Goal: Task Accomplishment & Management: Manage account settings

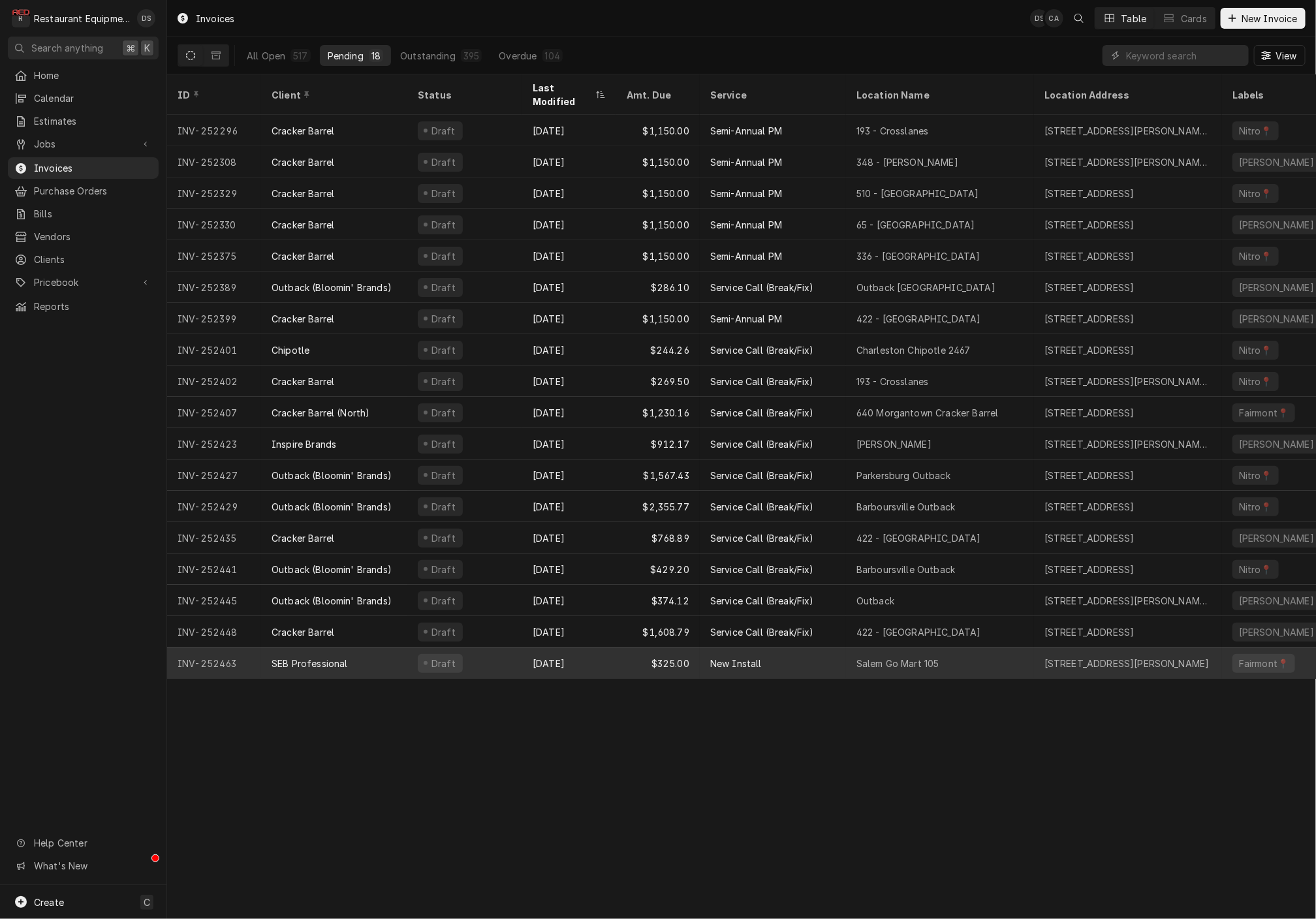
click at [767, 648] on div "New Install" at bounding box center [773, 663] width 146 height 31
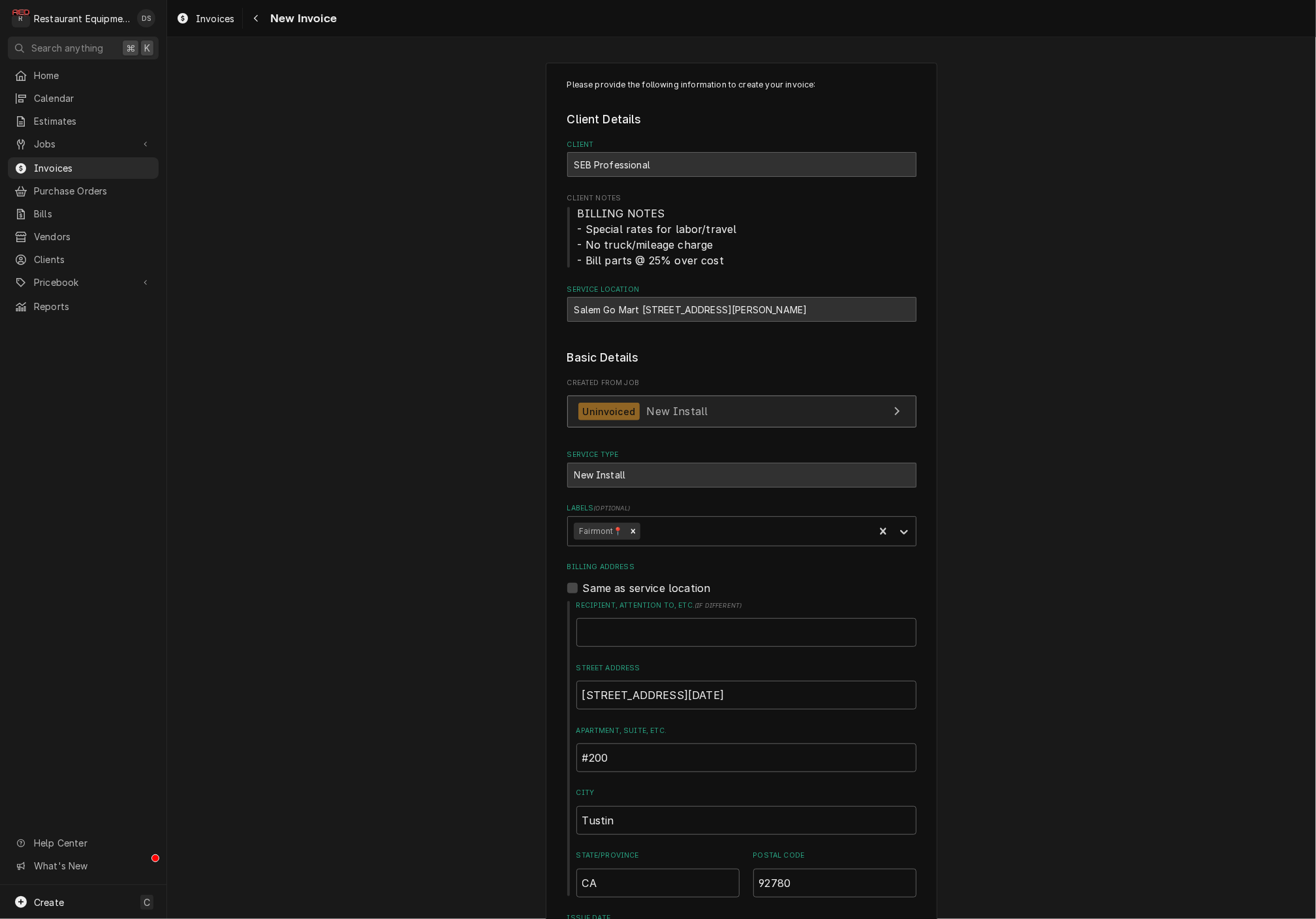
click at [760, 409] on link "Uninvoiced New Install" at bounding box center [741, 412] width 349 height 32
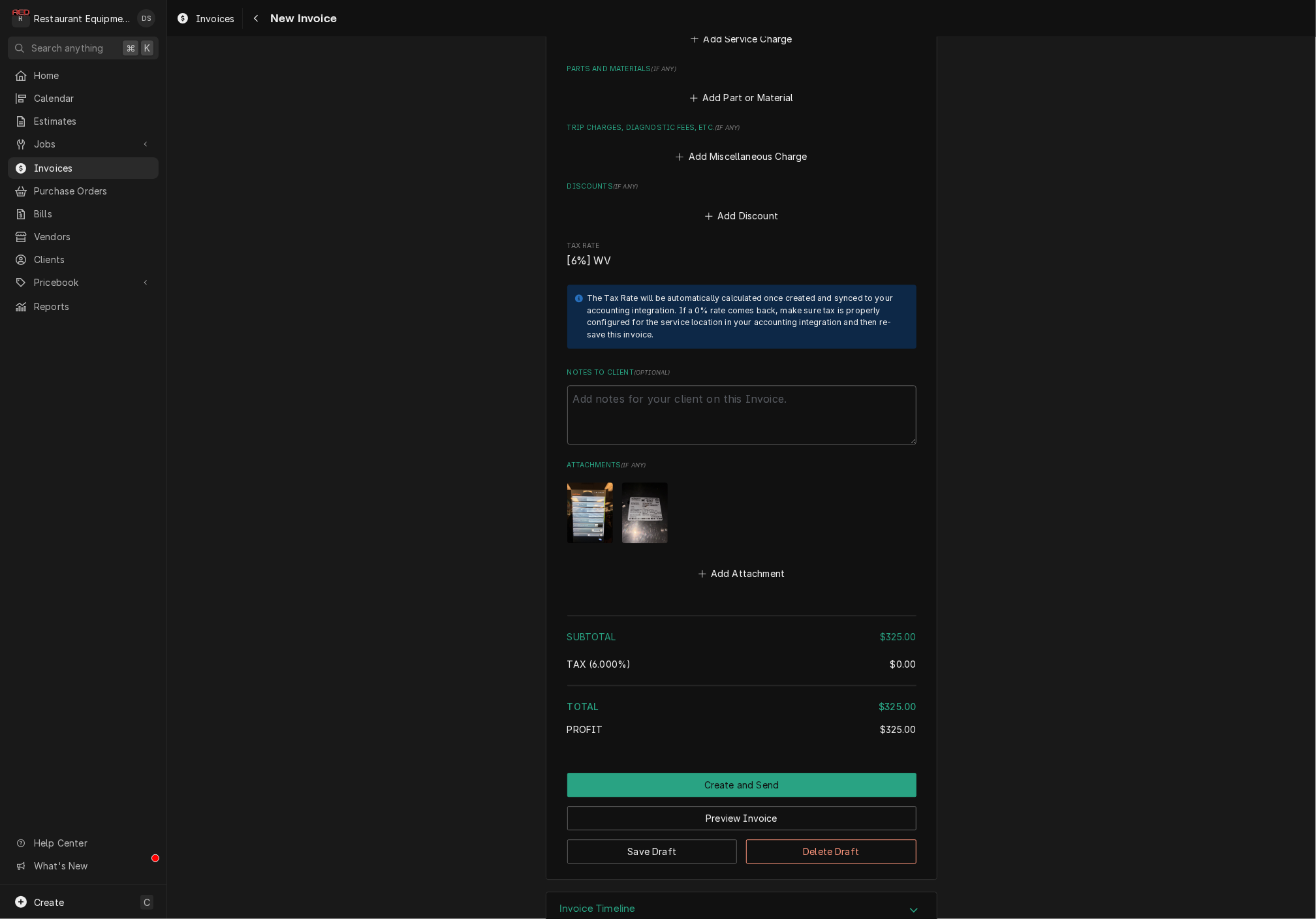
scroll to position [1548, 0]
click at [722, 774] on button "Create and Send" at bounding box center [741, 786] width 349 height 24
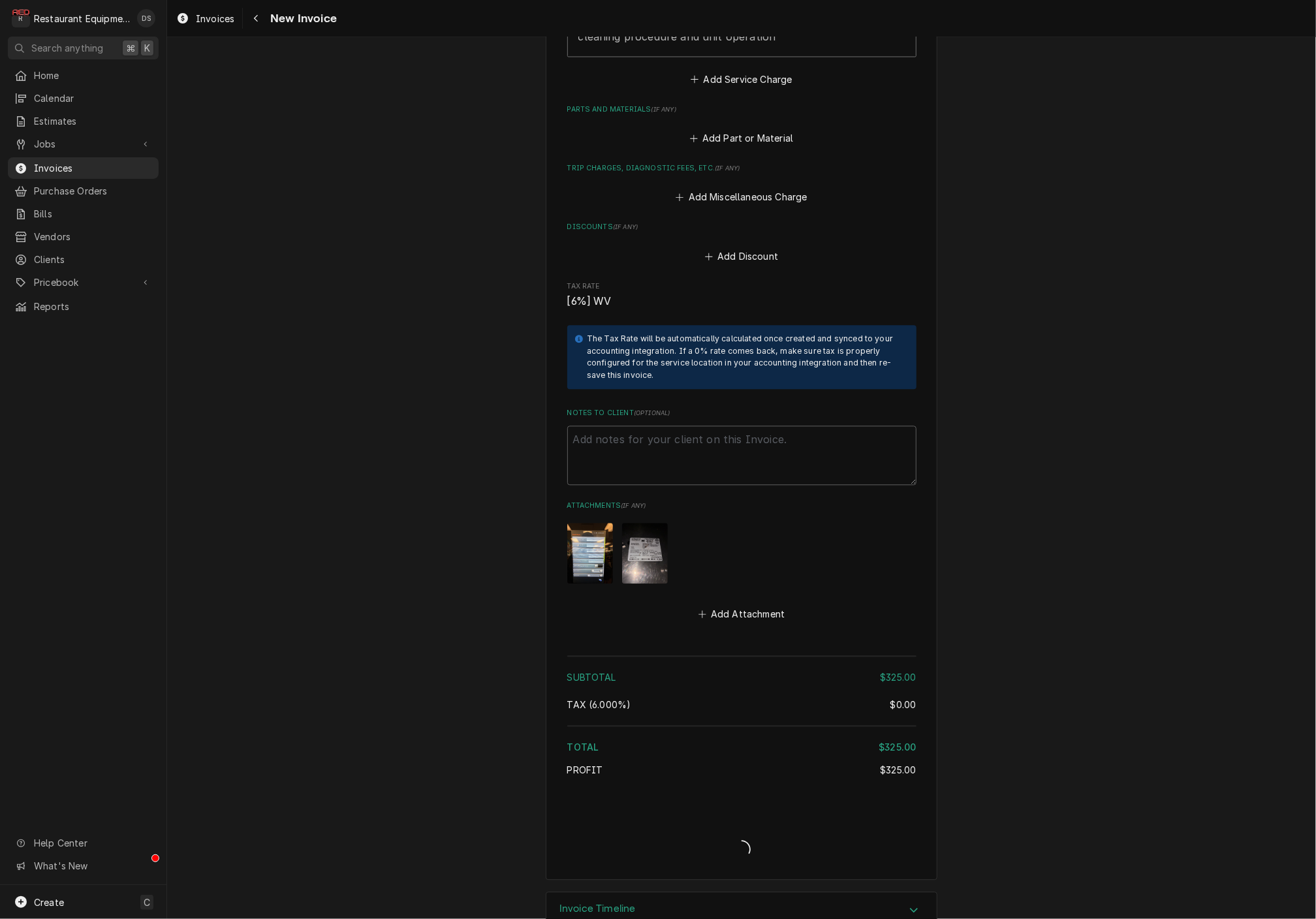
type textarea "x"
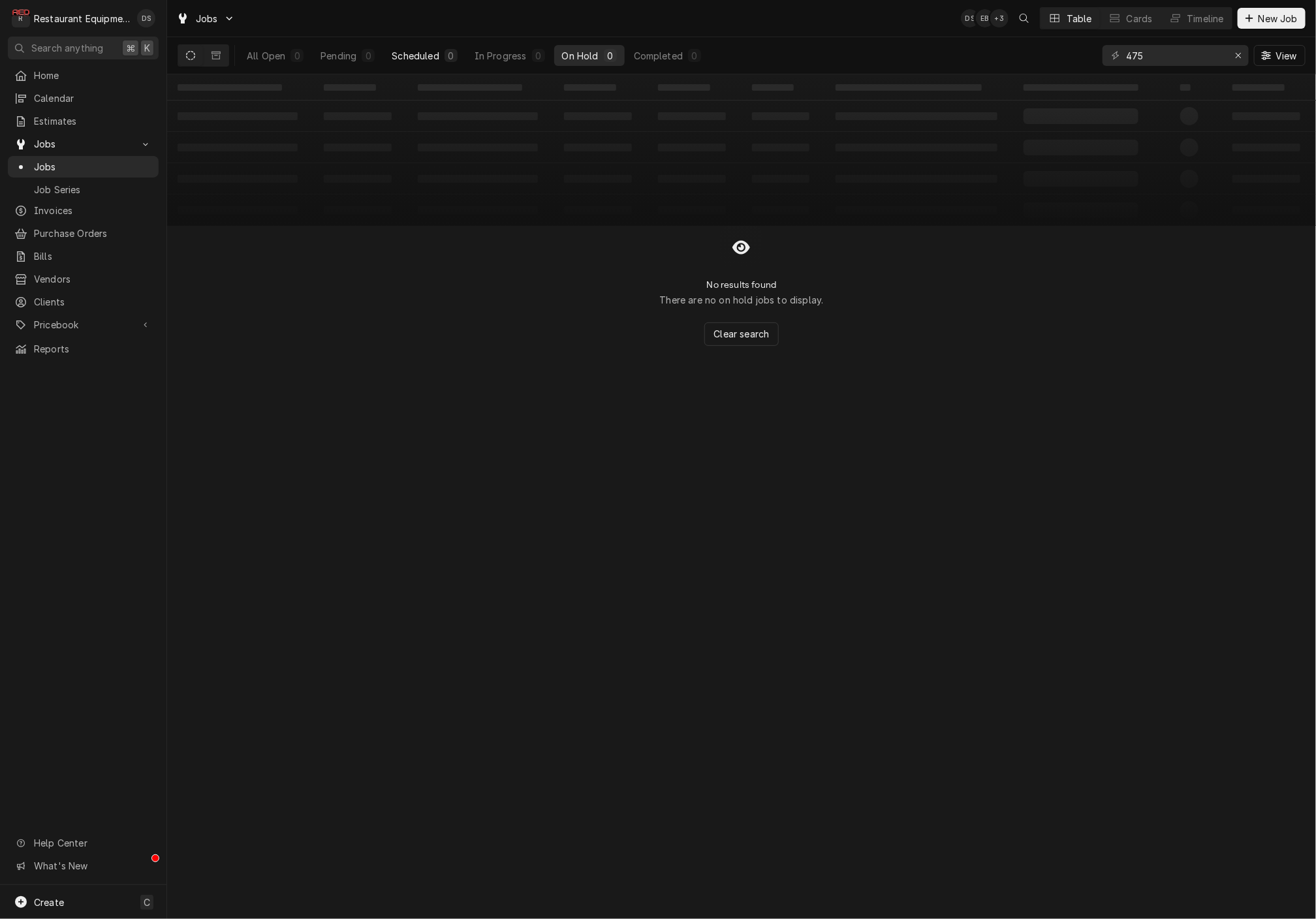
click at [444, 50] on div "0" at bounding box center [451, 56] width 13 height 13
click at [1240, 57] on icon "Erase input" at bounding box center [1239, 56] width 7 height 9
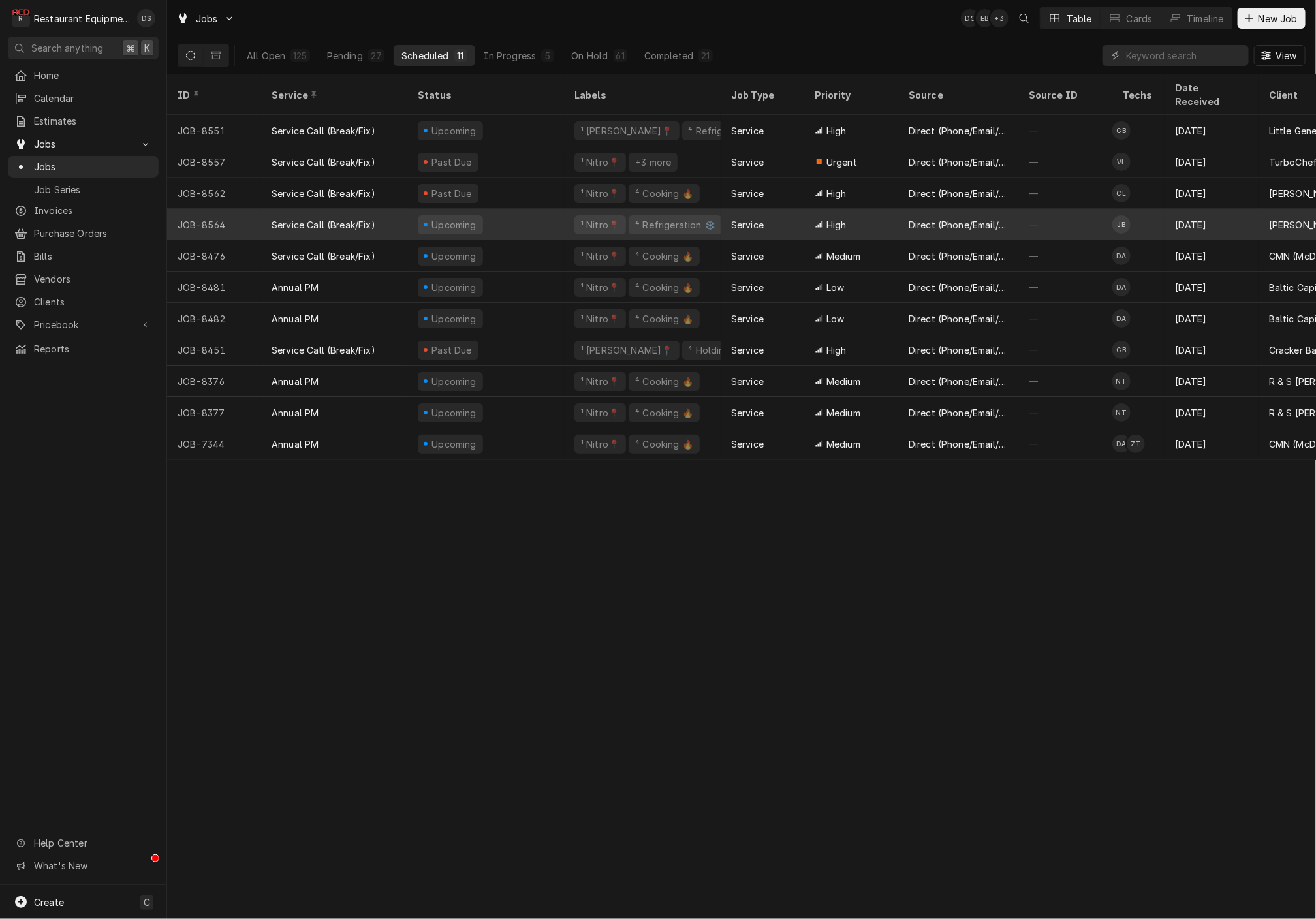
click at [542, 209] on div "Upcoming" at bounding box center [486, 224] width 157 height 31
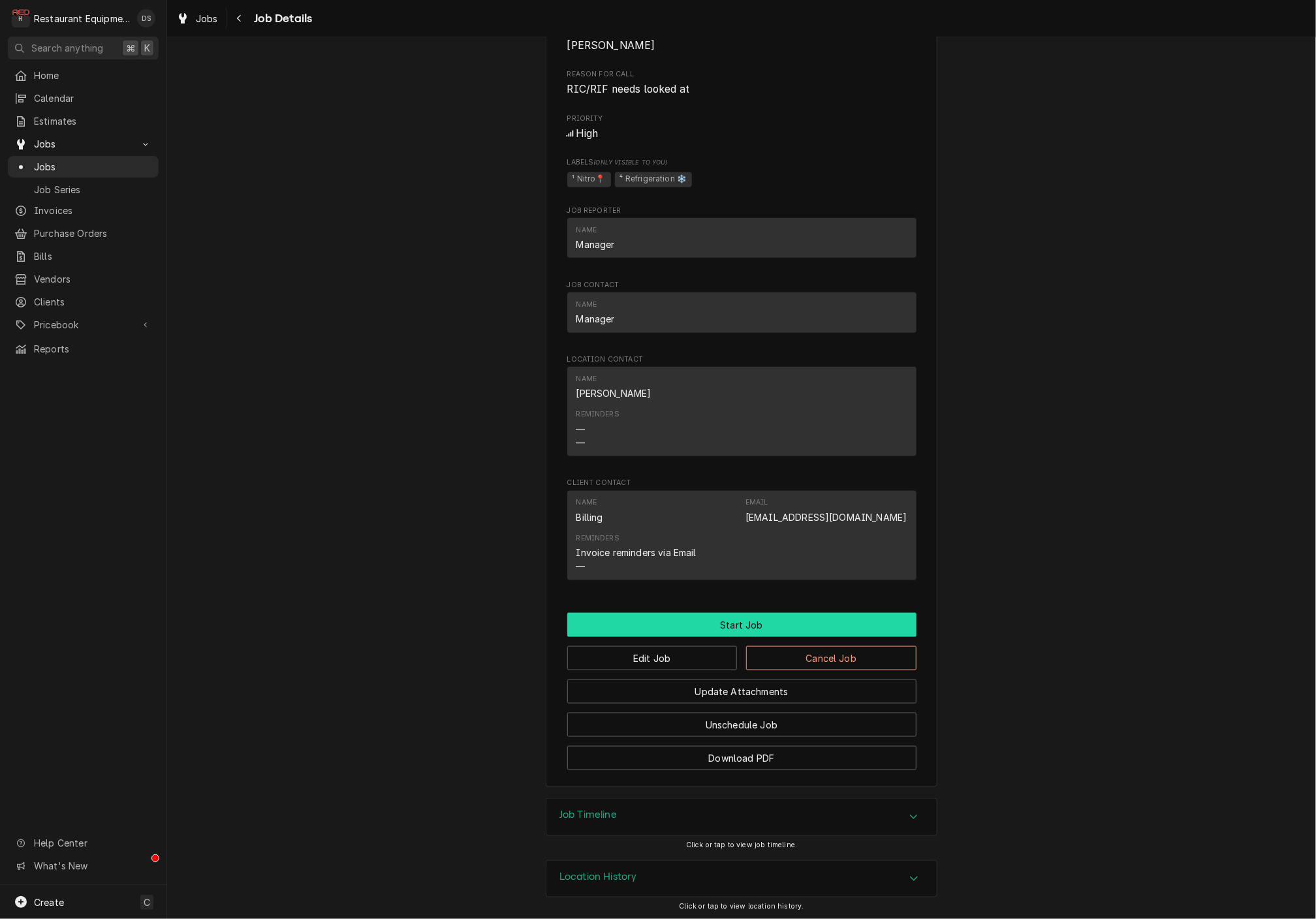
click at [741, 626] on button "Start Job" at bounding box center [741, 625] width 349 height 24
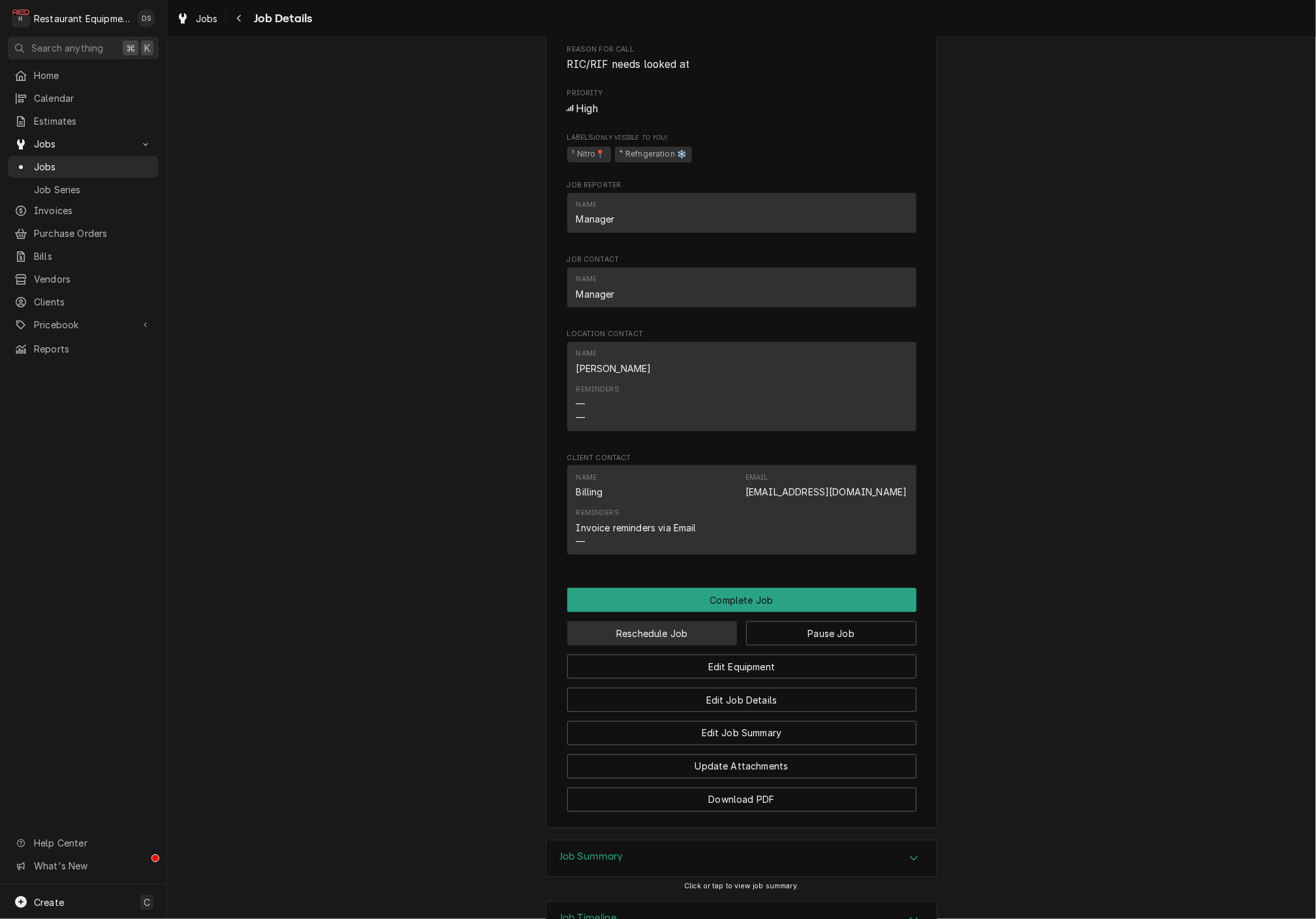
scroll to position [710, 0]
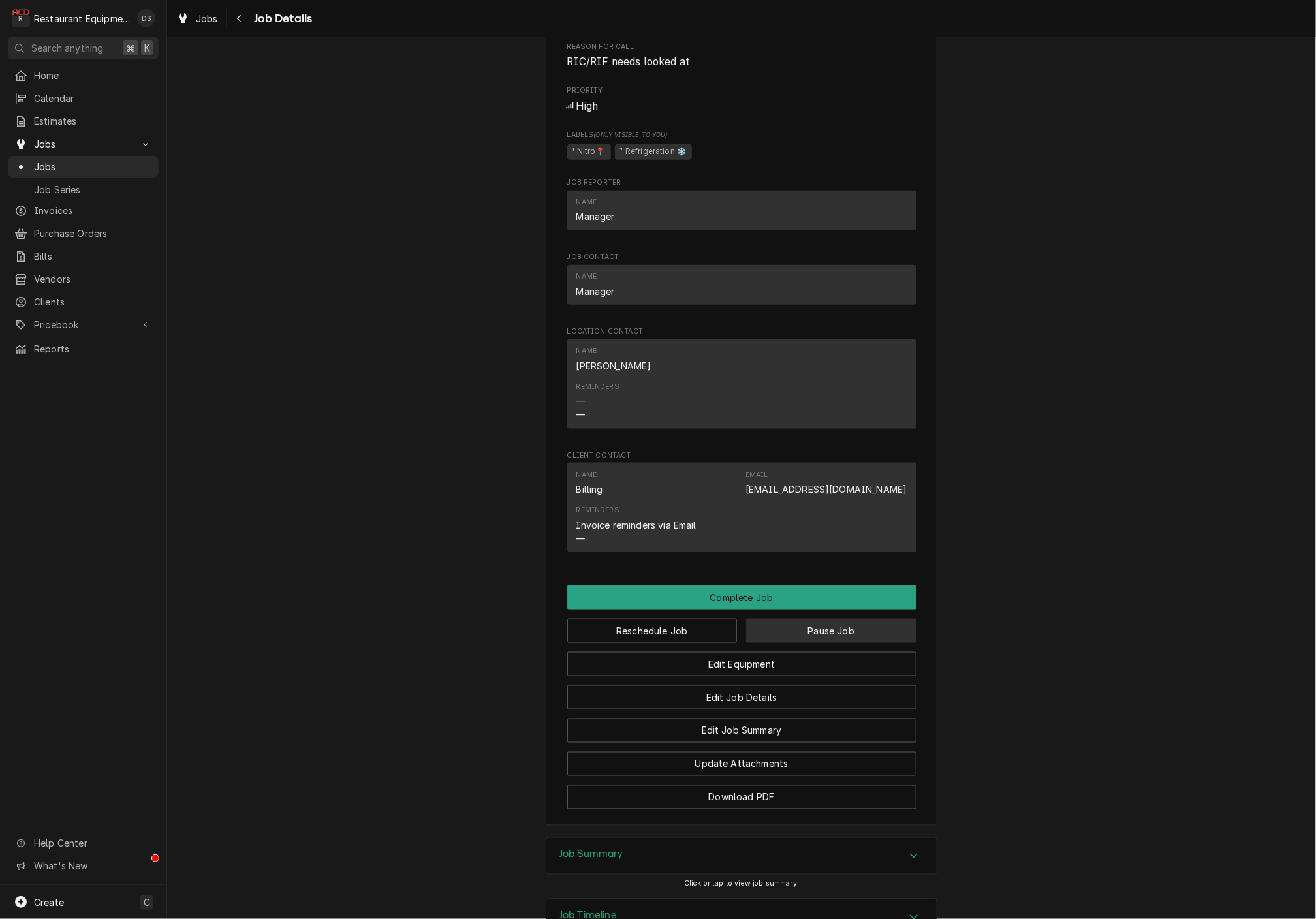
click at [798, 628] on button "Pause Job" at bounding box center [831, 631] width 171 height 24
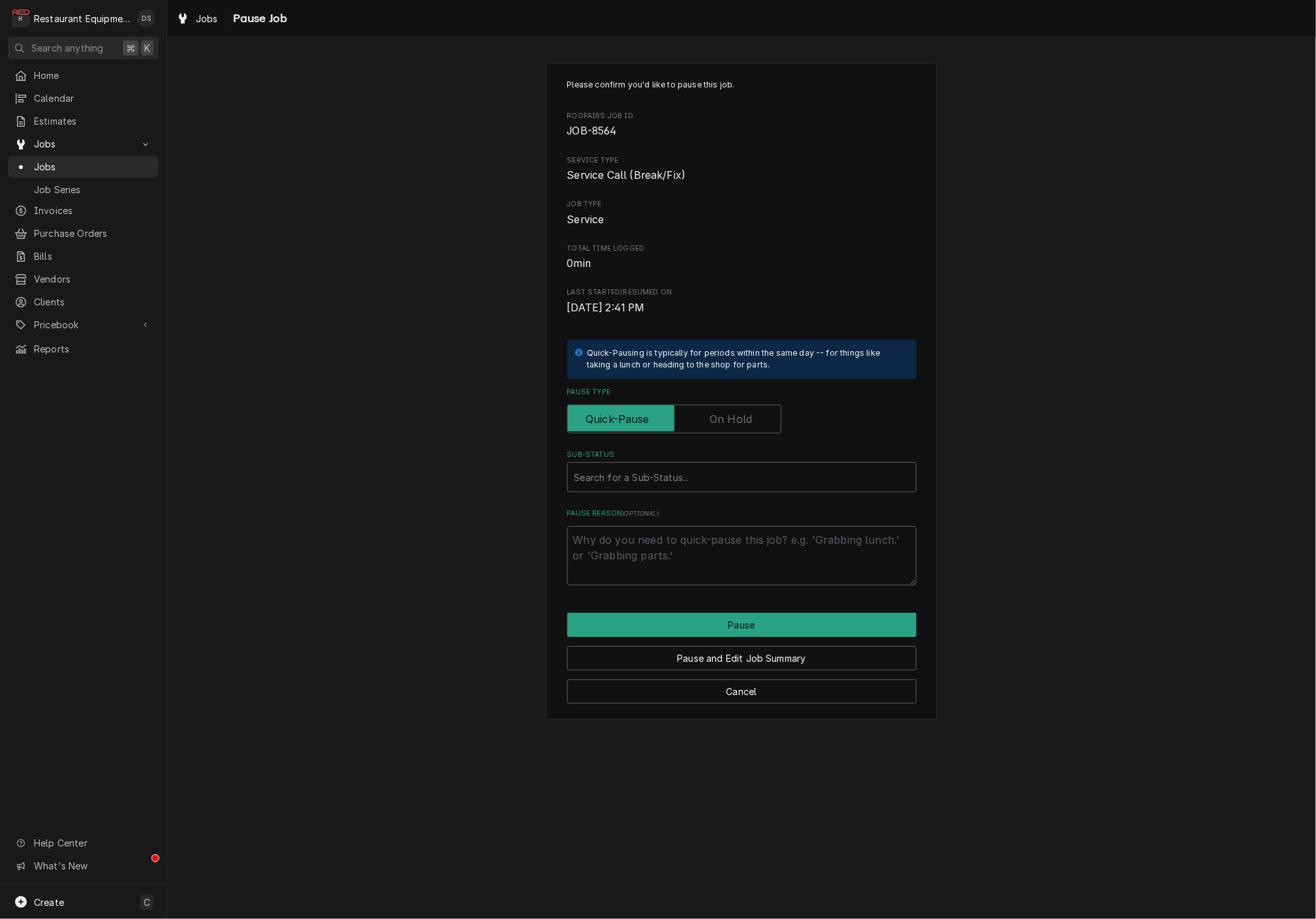
click at [735, 419] on label "Pause Type" at bounding box center [674, 419] width 214 height 29
click at [735, 419] on input "Pause Type" at bounding box center [674, 419] width 203 height 29
checkbox input "true"
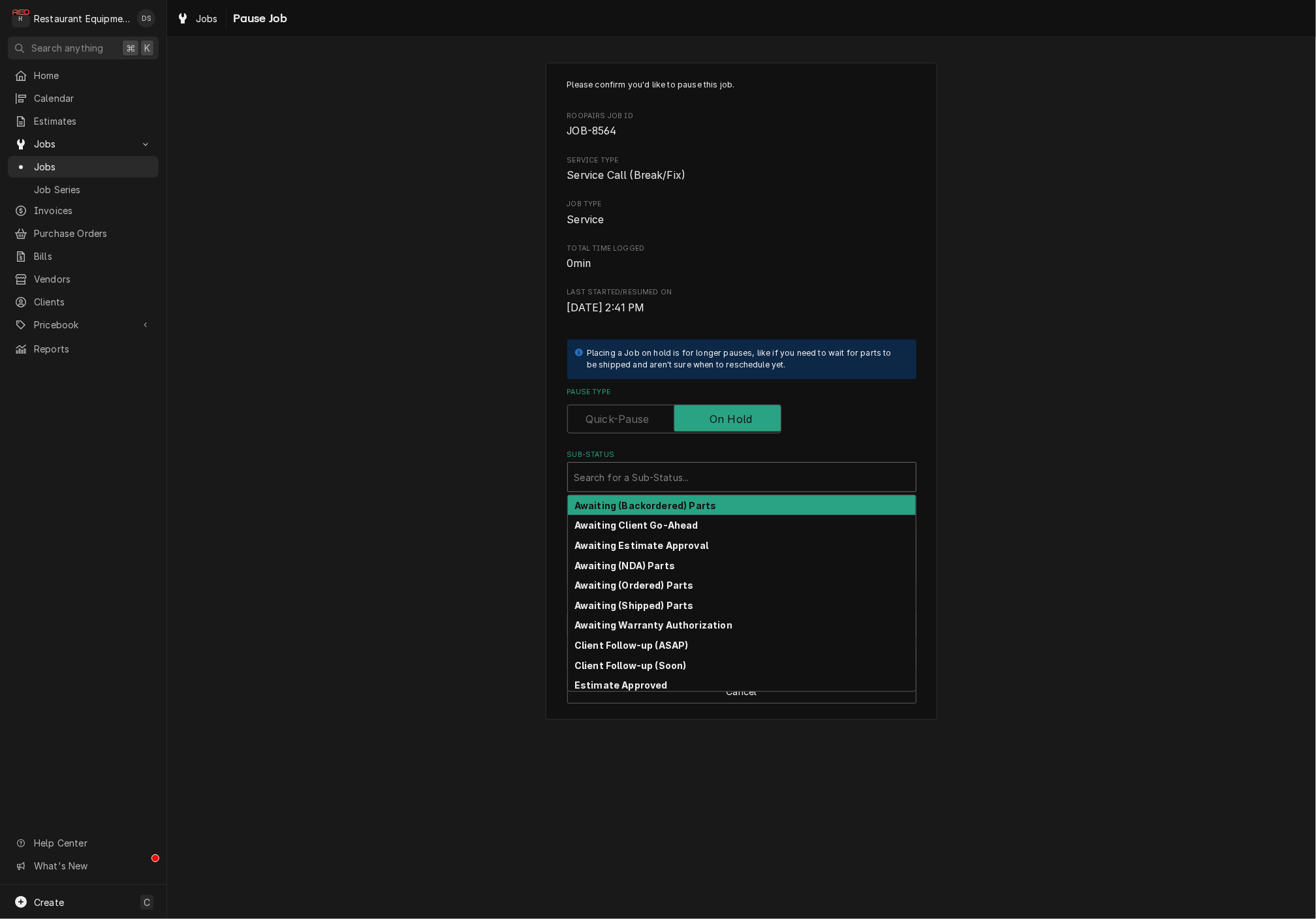
click at [703, 468] on div "Sub-Status" at bounding box center [742, 477] width 335 height 23
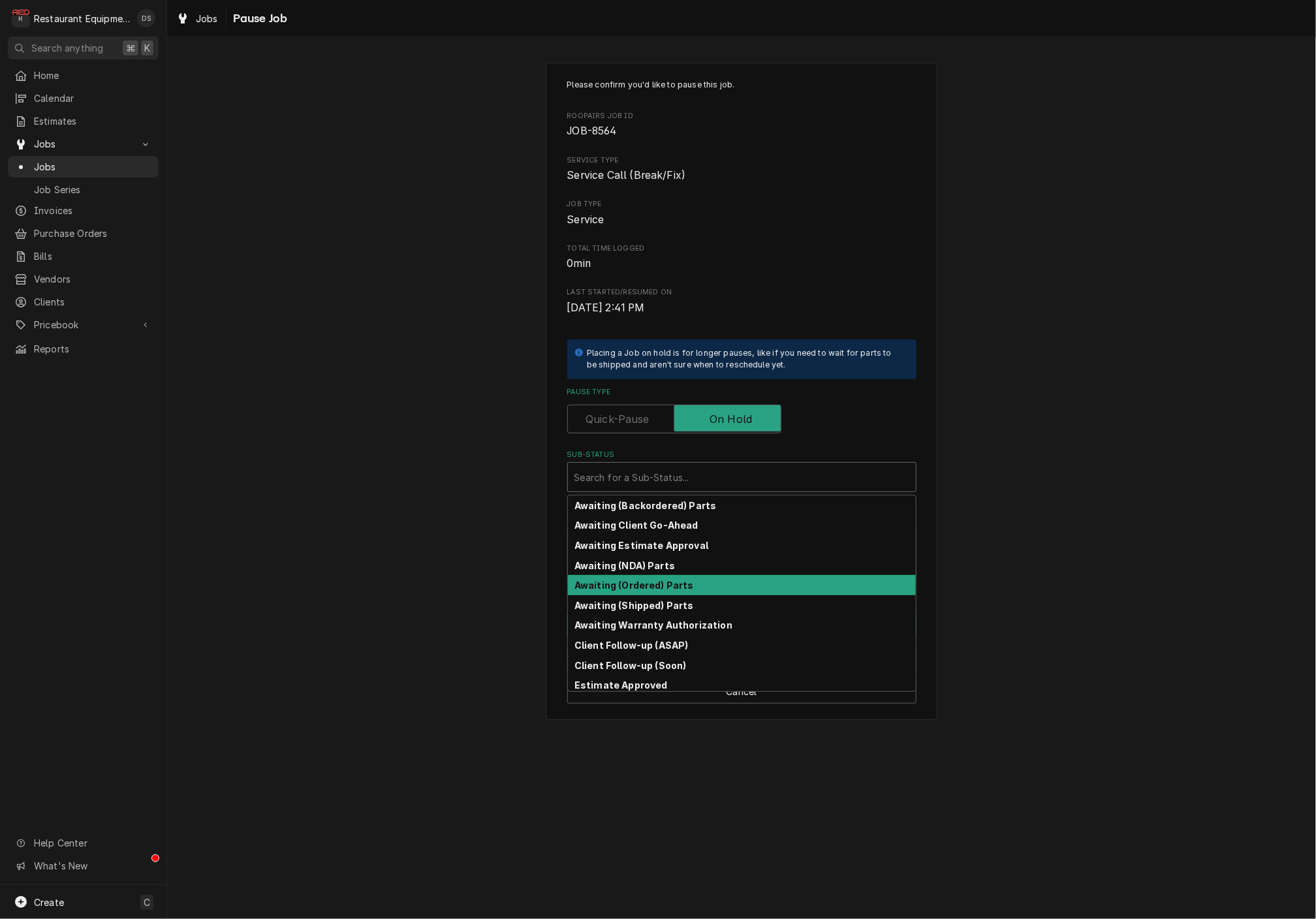
click at [694, 577] on div "Awaiting (Ordered) Parts" at bounding box center [741, 585] width 348 height 20
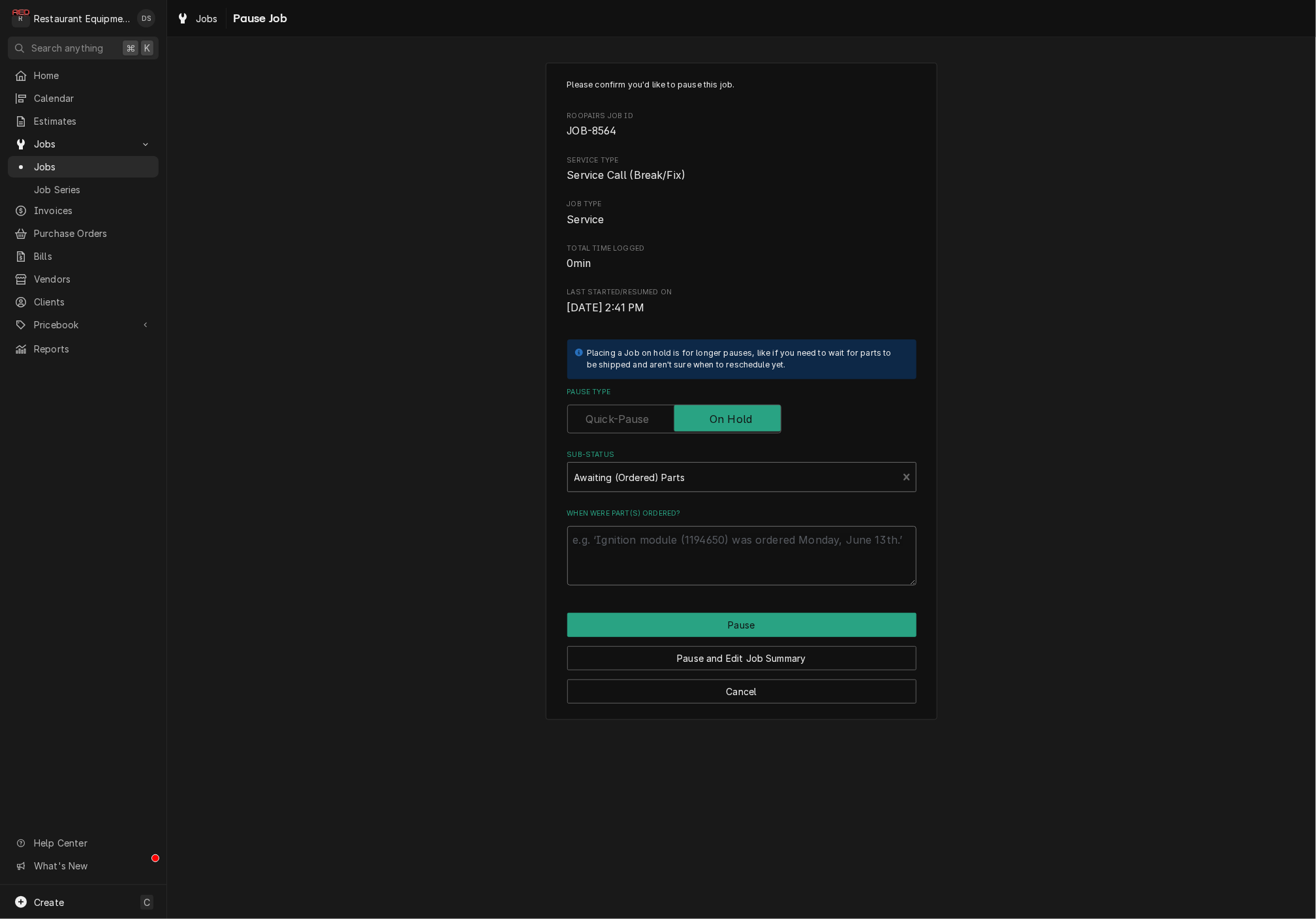
click at [692, 547] on textarea "When were part(s) ordered?" at bounding box center [741, 555] width 349 height 59
click at [765, 617] on button "Pause" at bounding box center [741, 625] width 349 height 24
click at [763, 617] on div "Please confirm you'd like to pause this job. Roopairs Job ID JOB-8564 Service T…" at bounding box center [741, 391] width 392 height 658
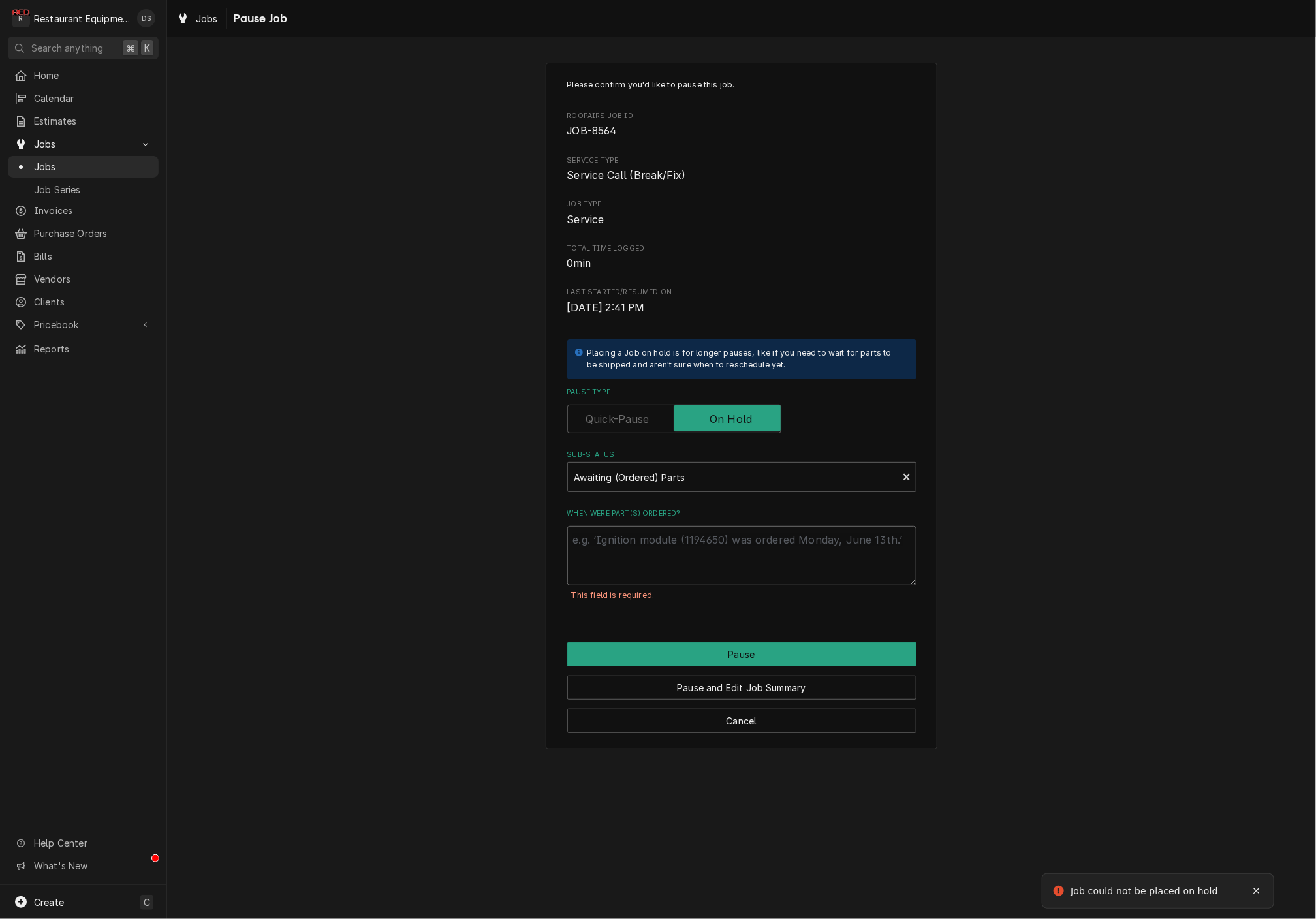
click at [721, 546] on textarea "When were part(s) ordered?" at bounding box center [741, 555] width 349 height 59
type textarea "x"
type textarea "S"
type textarea "x"
type textarea "SA"
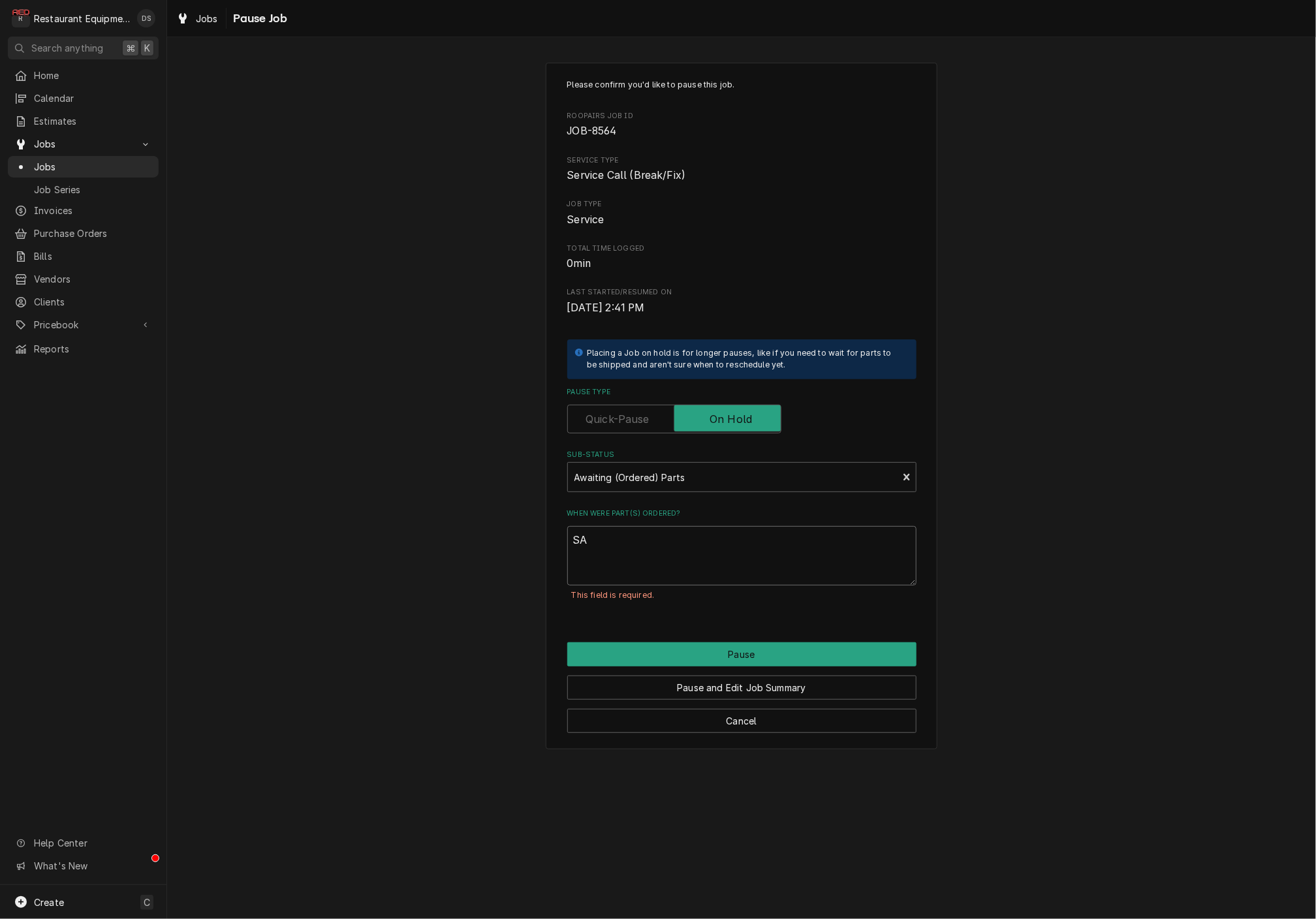
type textarea "x"
type textarea "S"
type textarea "x"
type textarea "O"
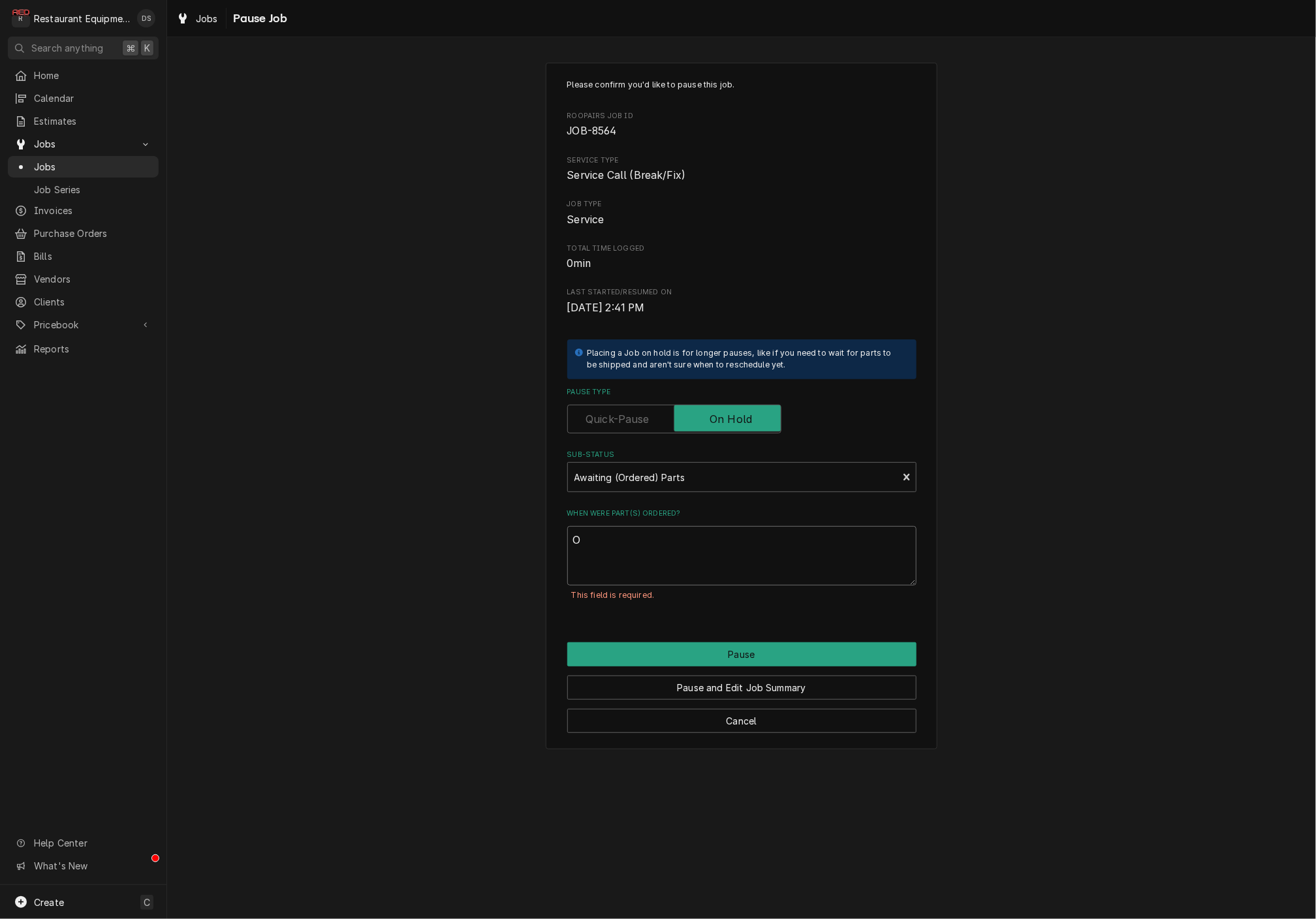
type textarea "x"
type textarea "OR"
type textarea "x"
type textarea "O"
type textarea "x"
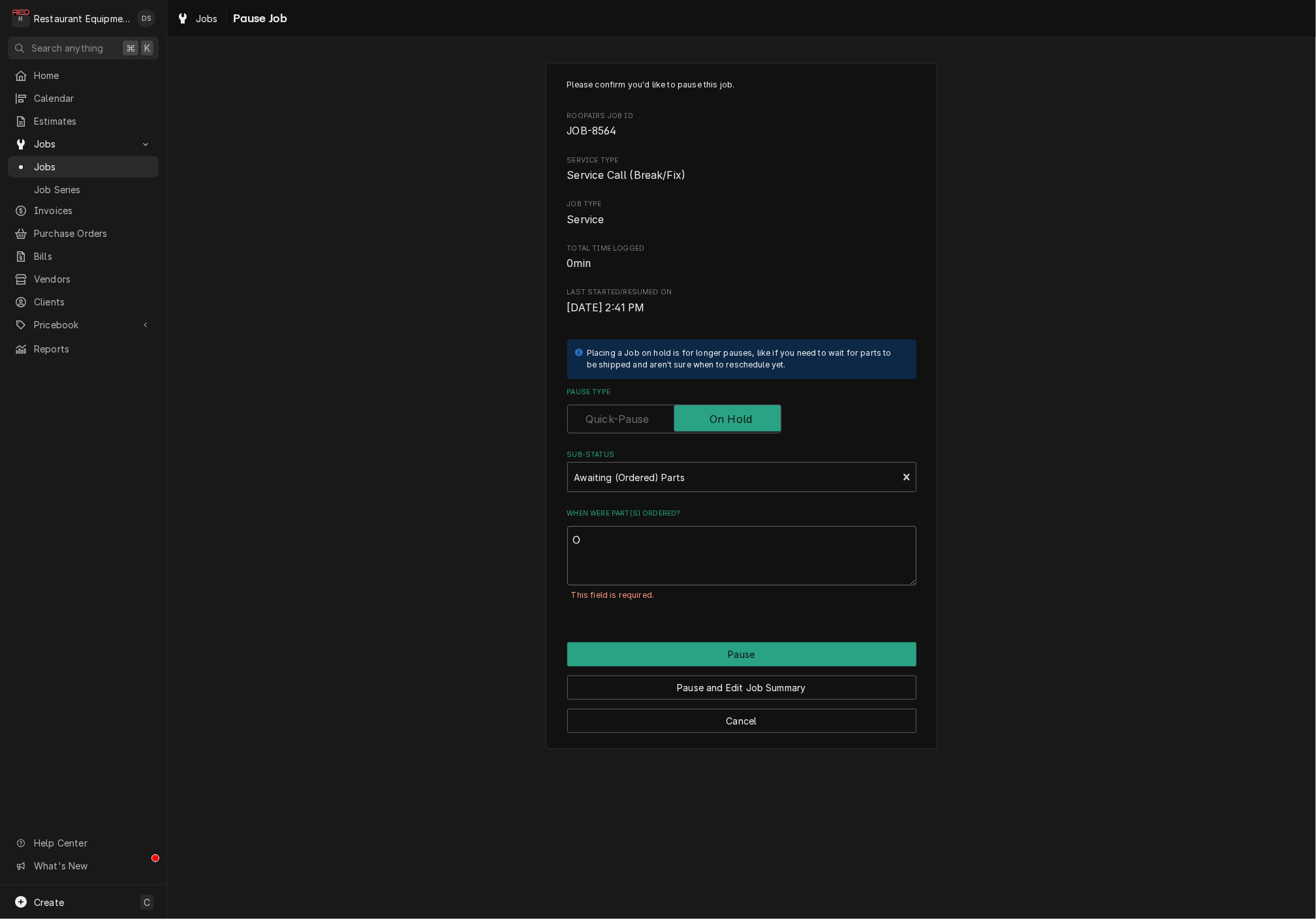
type textarea "Or"
type textarea "x"
type textarea "Ord"
type textarea "x"
type textarea "Orde"
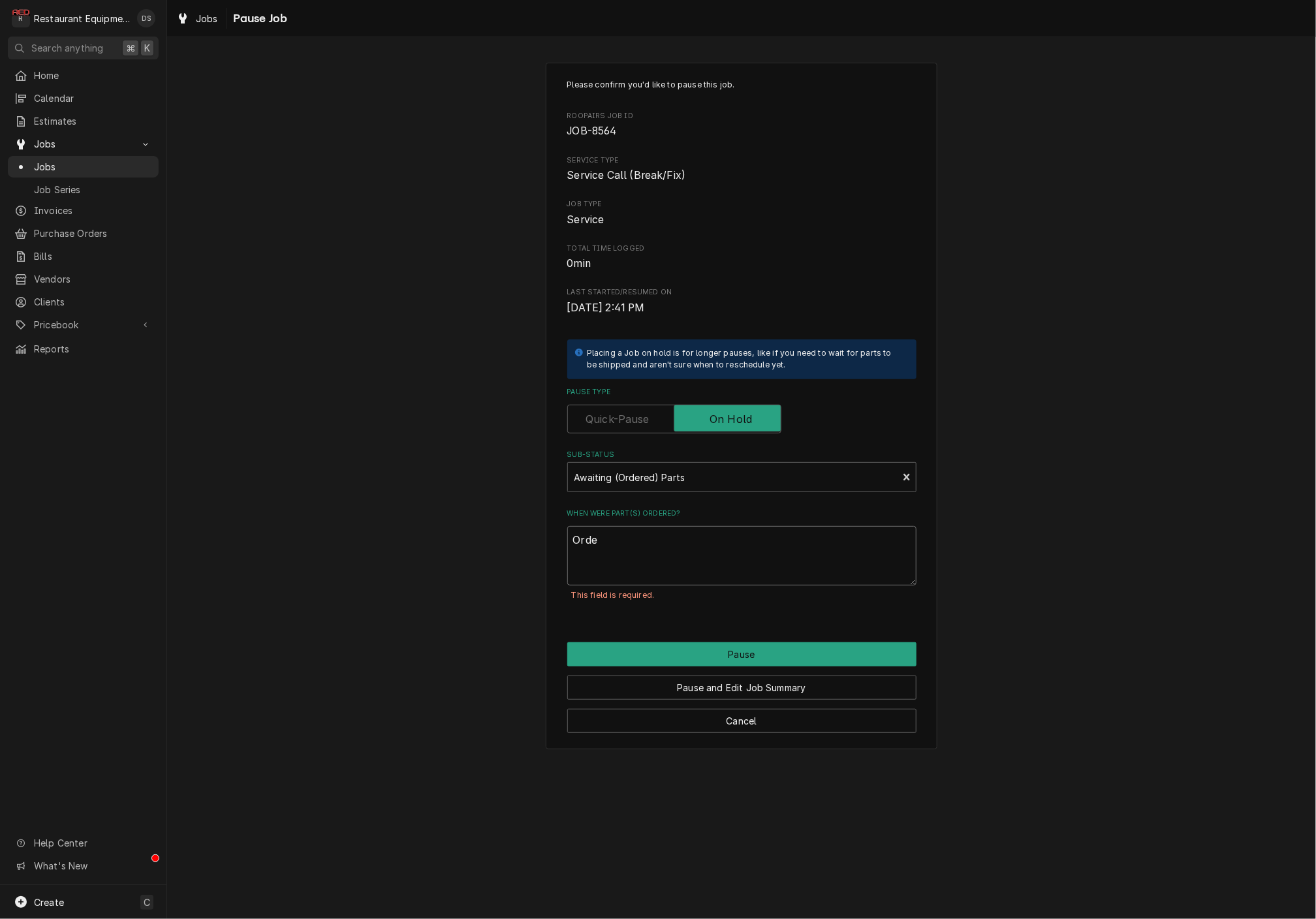
type textarea "x"
type textarea "Order"
type textarea "x"
type textarea "Orderi"
type textarea "x"
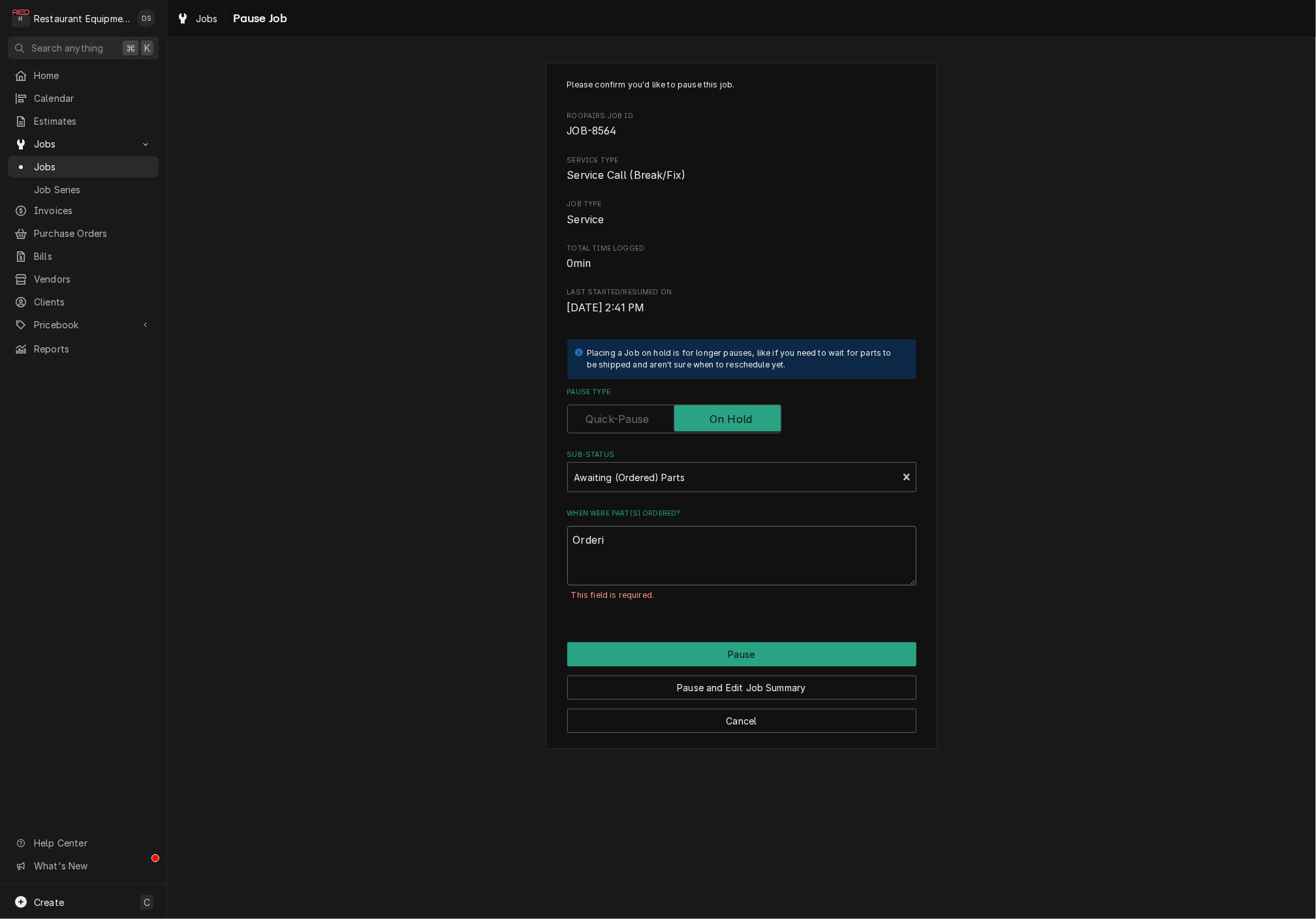
type textarea "Orderin"
type textarea "x"
type textarea "Ordering"
type textarea "x"
type textarea "Ordering"
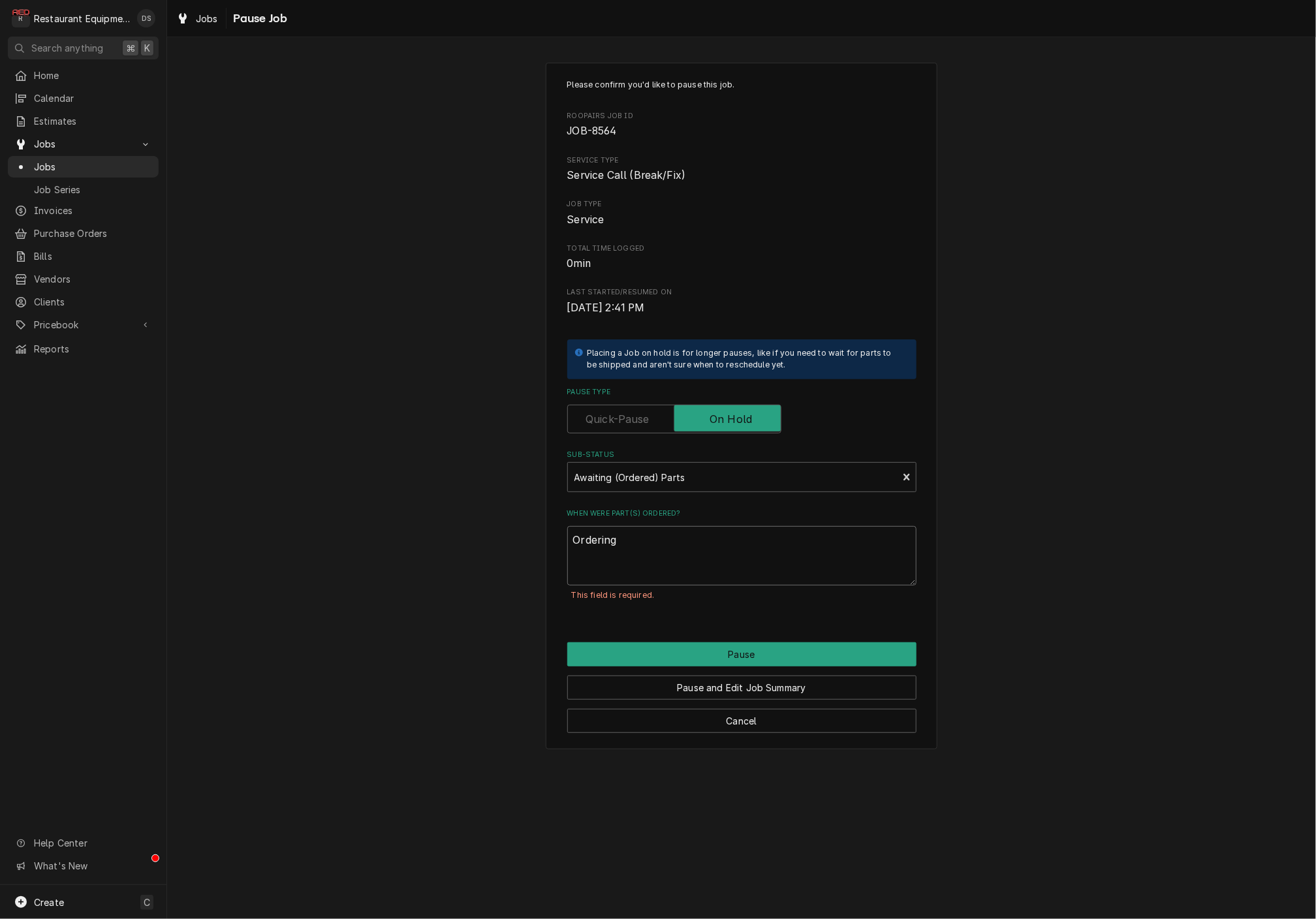
type textarea "x"
type textarea "Ordering p"
type textarea "x"
type textarea "Ordering pa"
type textarea "x"
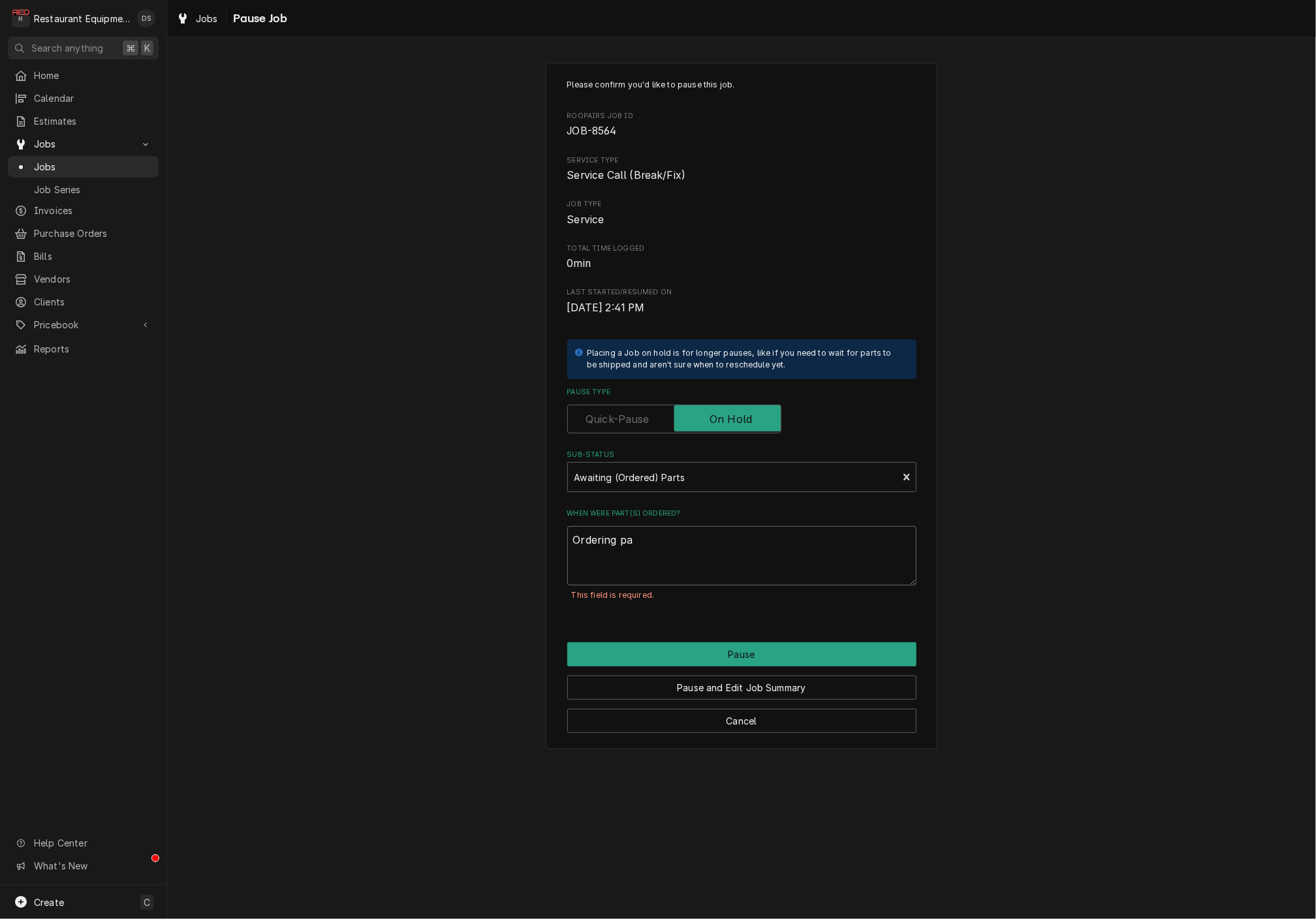
type textarea "Ordering par"
type textarea "x"
type textarea "Ordering part"
type textarea "x"
type textarea "Ordering parts"
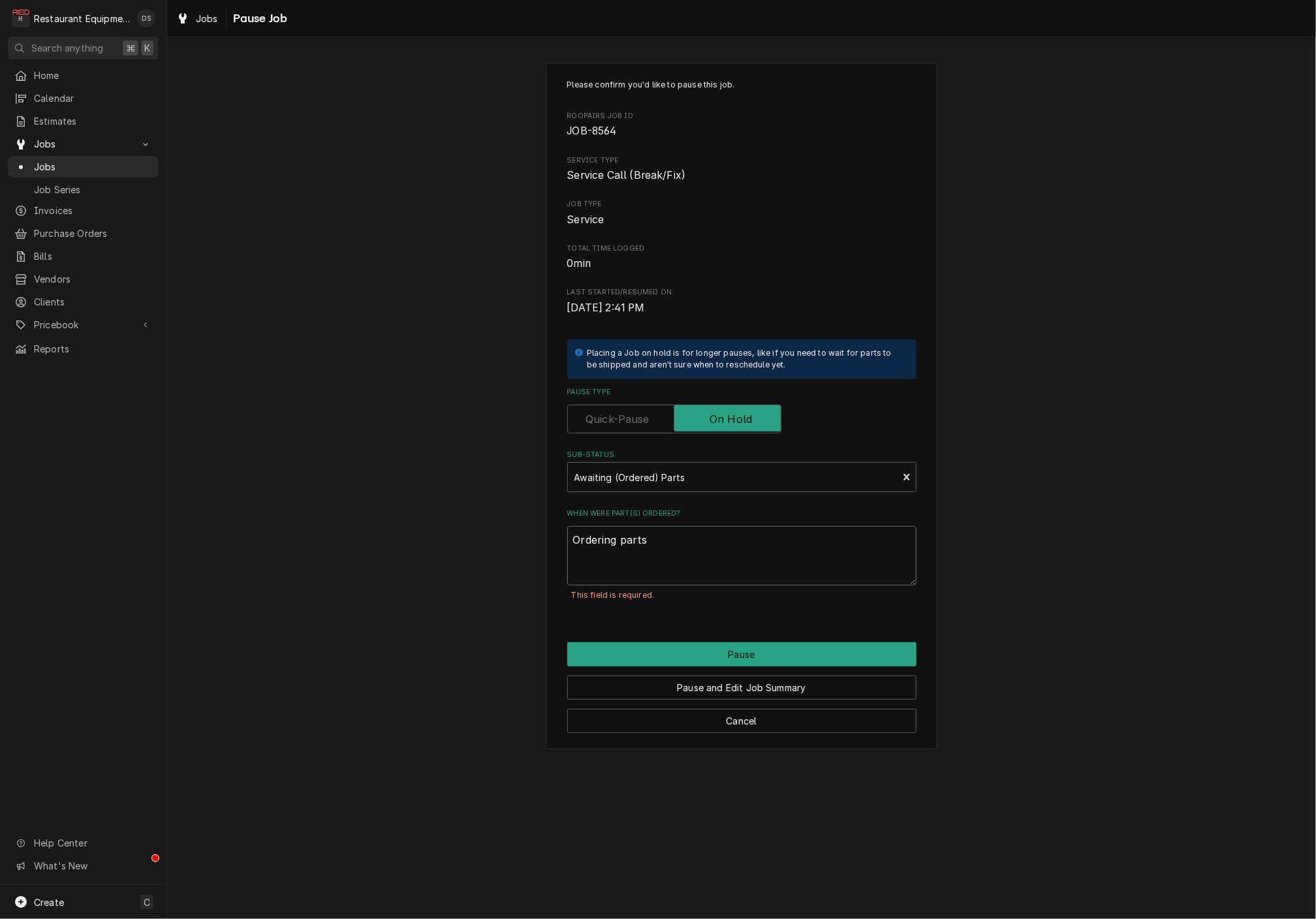
type textarea "x"
type textarea "Ordering parts"
click at [778, 650] on button "Pause" at bounding box center [741, 654] width 349 height 24
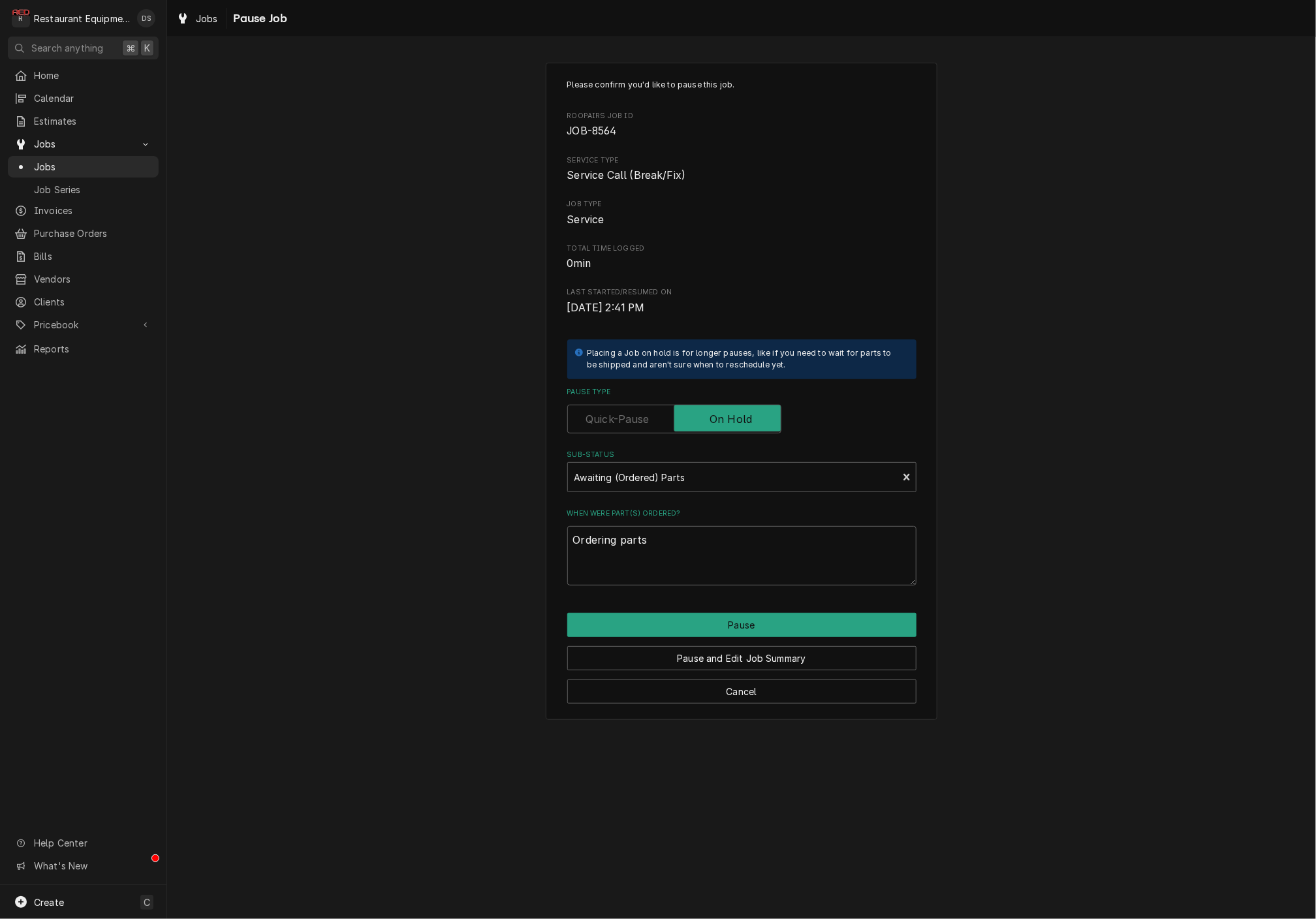
type textarea "x"
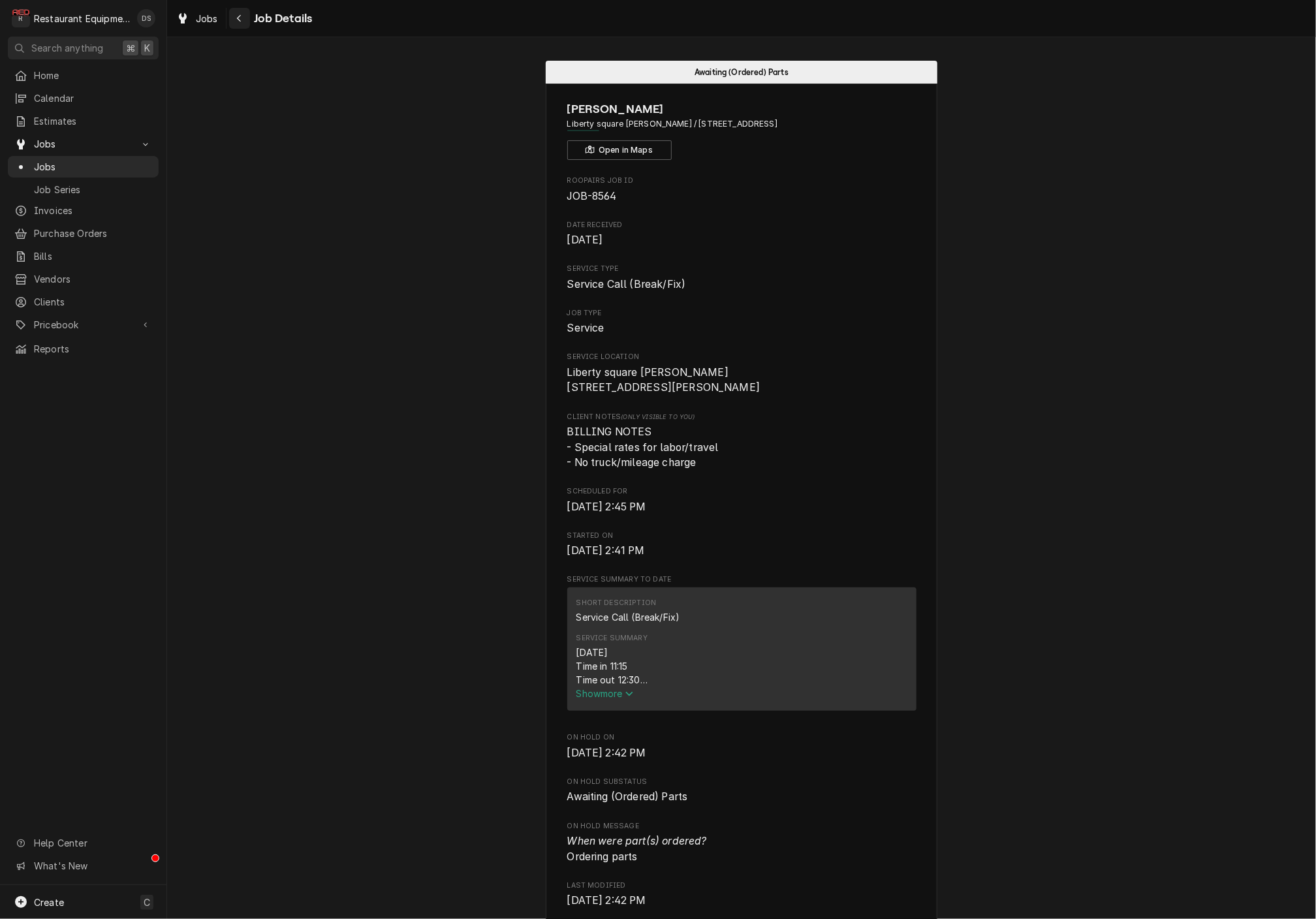
click at [236, 14] on icon "Navigate back" at bounding box center [239, 18] width 6 height 9
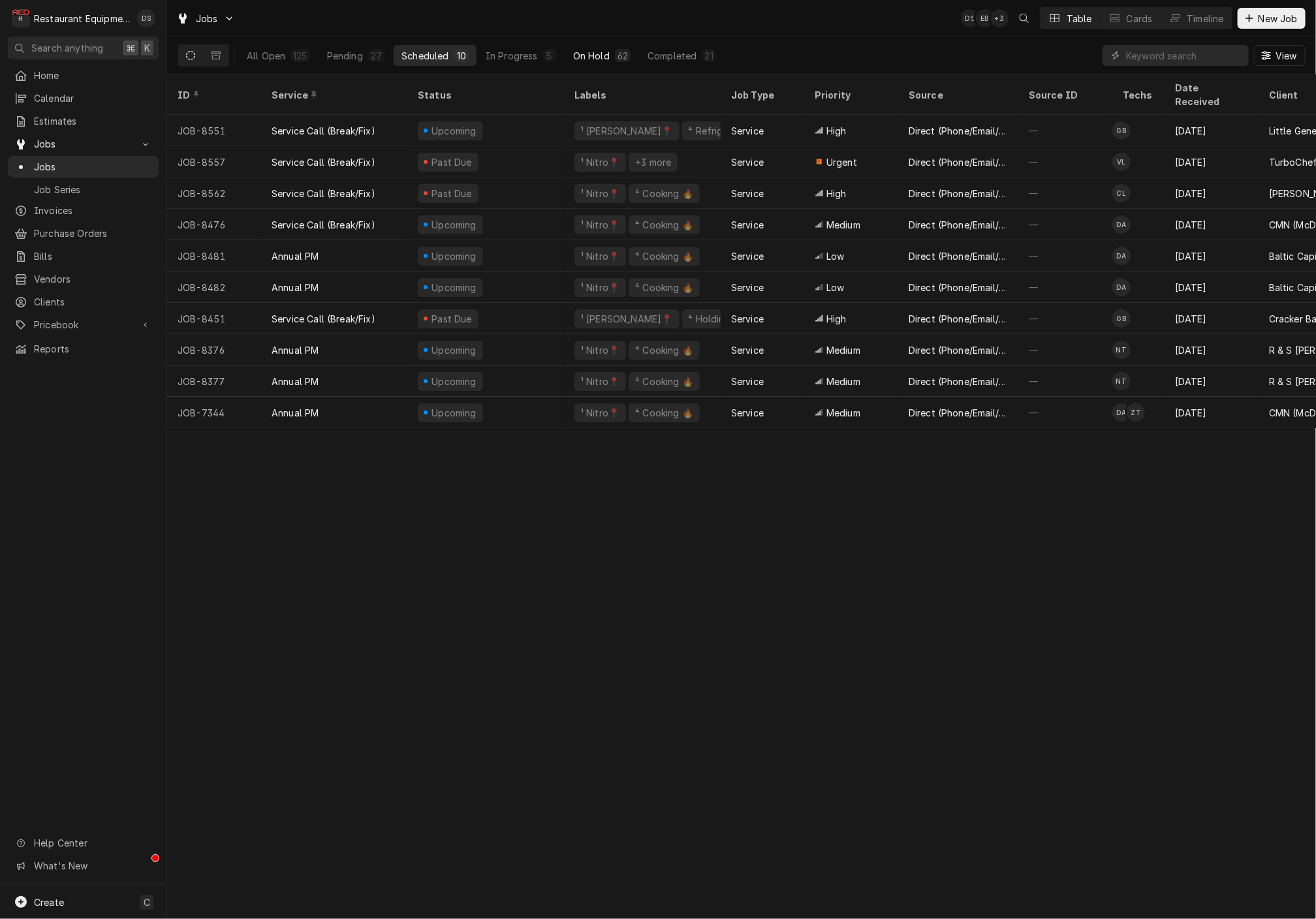
click at [607, 57] on button "On Hold 62" at bounding box center [602, 56] width 73 height 21
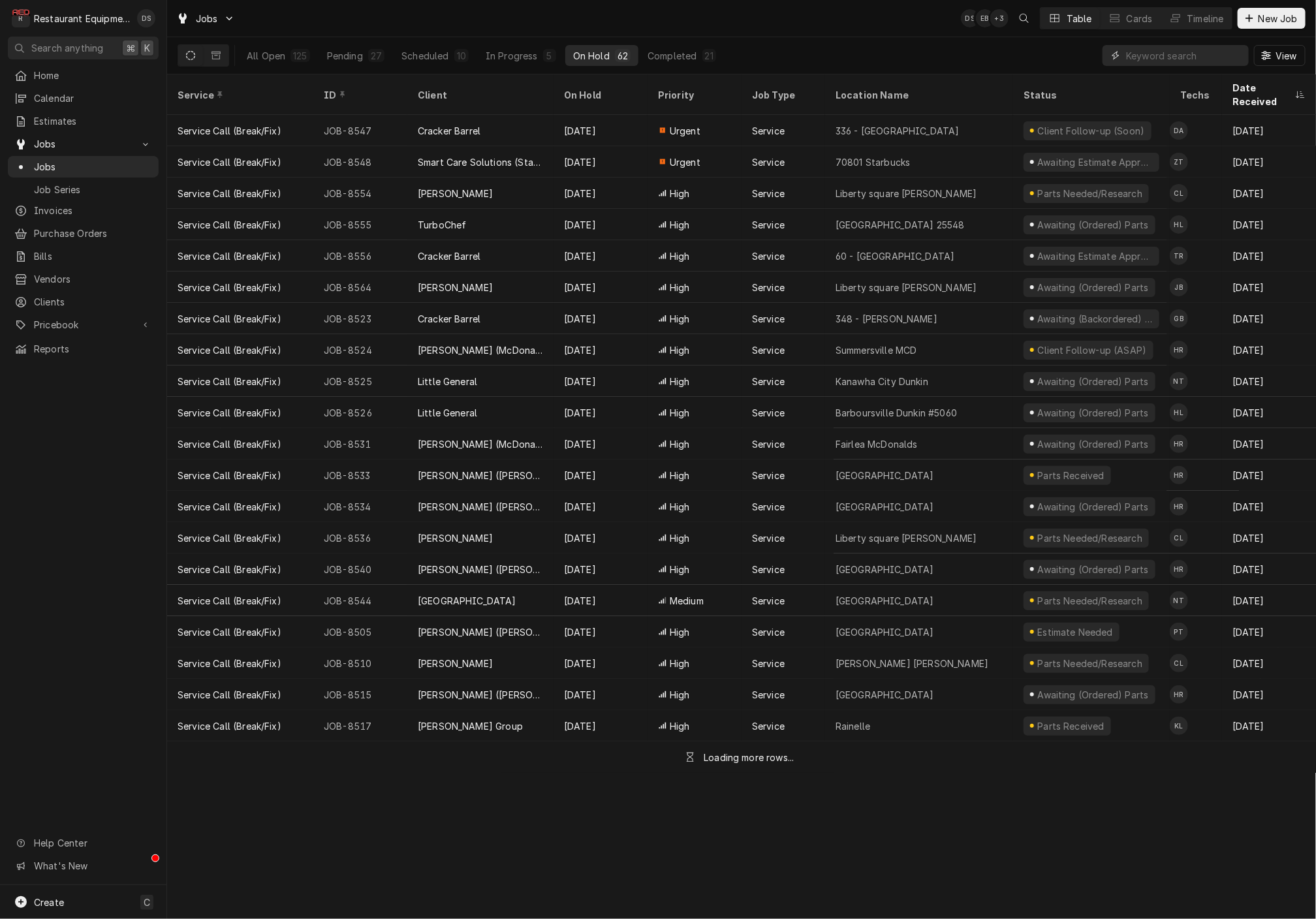
click at [1200, 51] on input "Dynamic Content Wrapper" at bounding box center [1184, 56] width 116 height 21
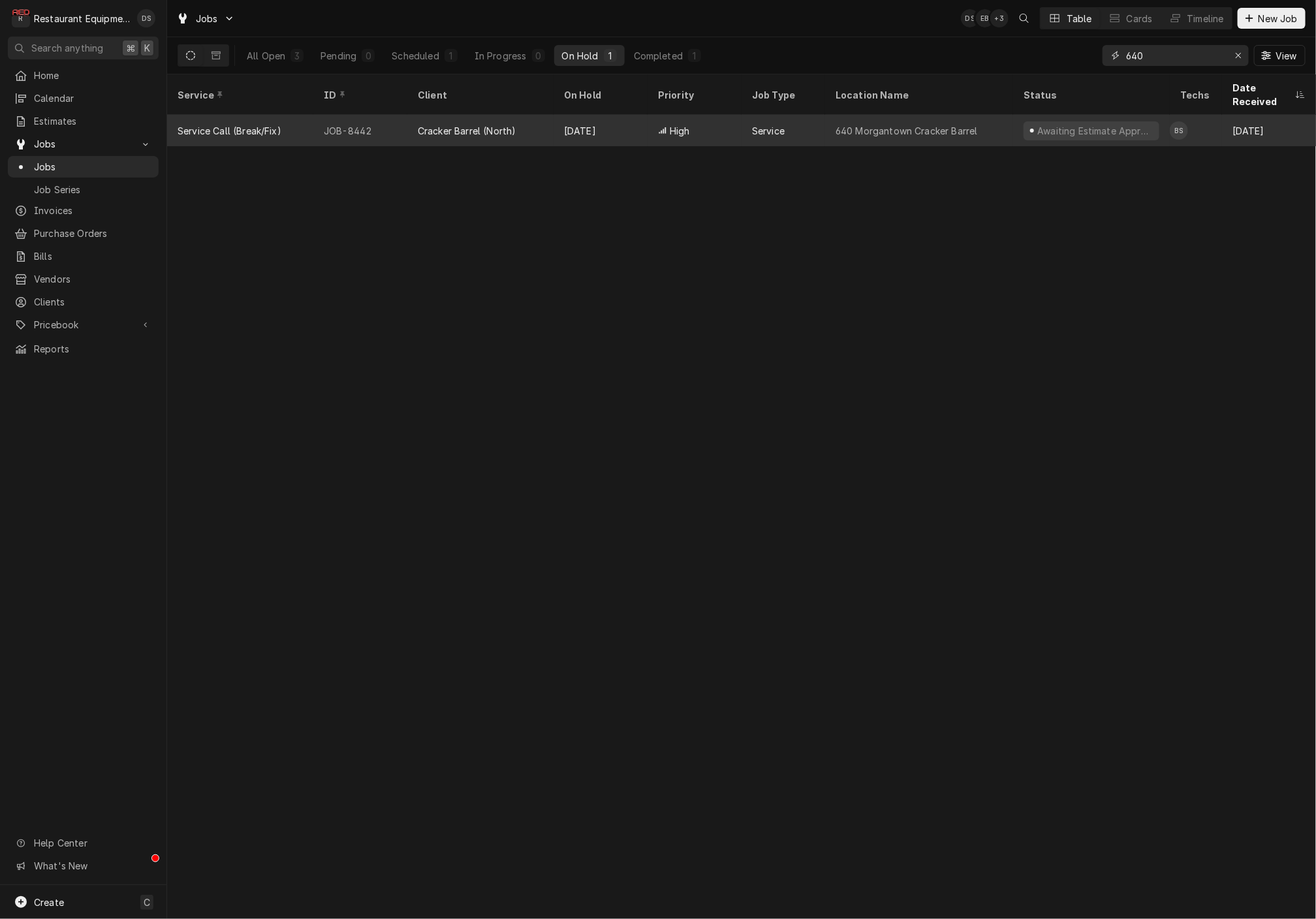
type input "640"
click at [737, 115] on div "High" at bounding box center [695, 130] width 94 height 31
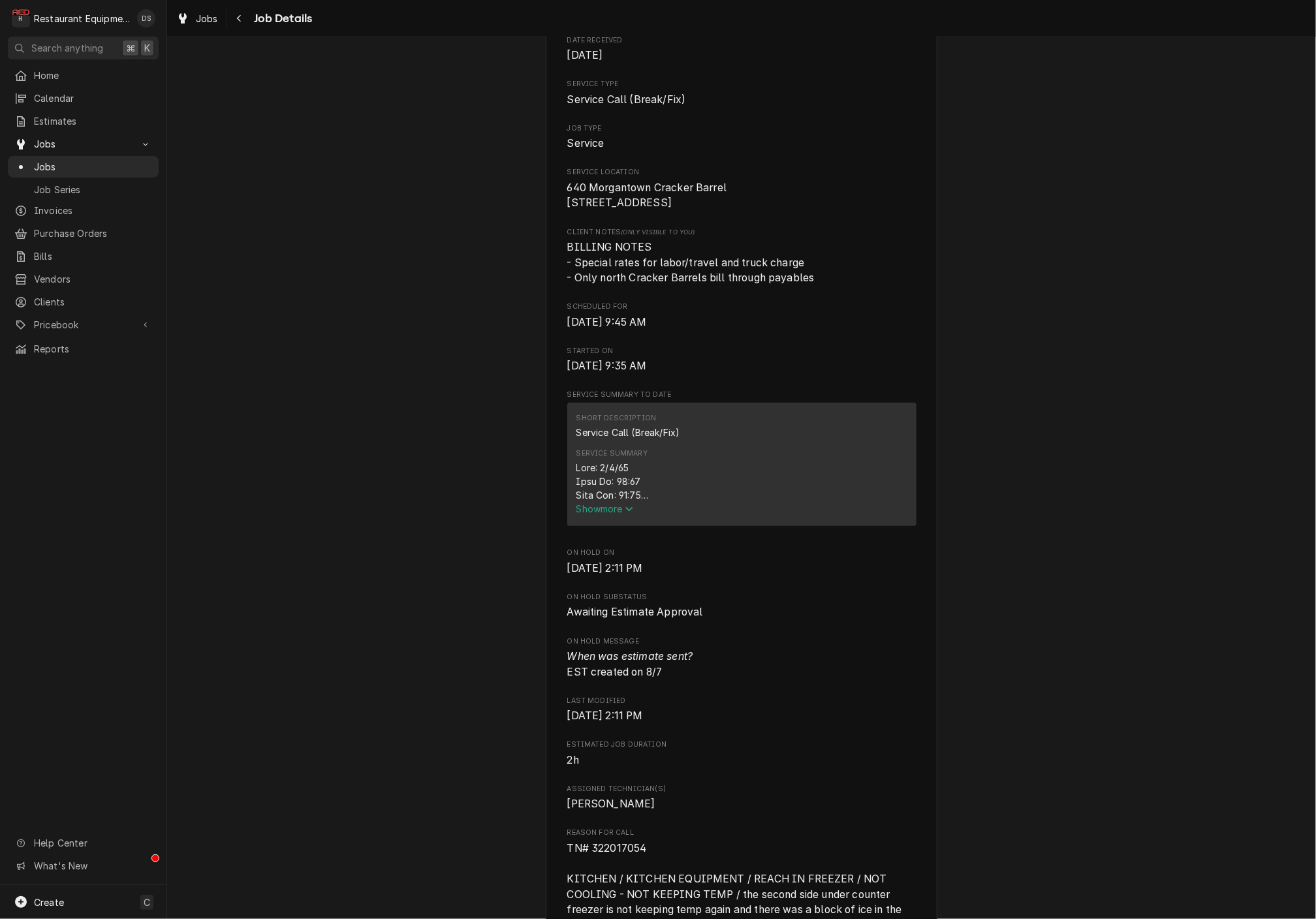
scroll to position [187, 0]
click at [627, 511] on span "Show more" at bounding box center [605, 506] width 57 height 11
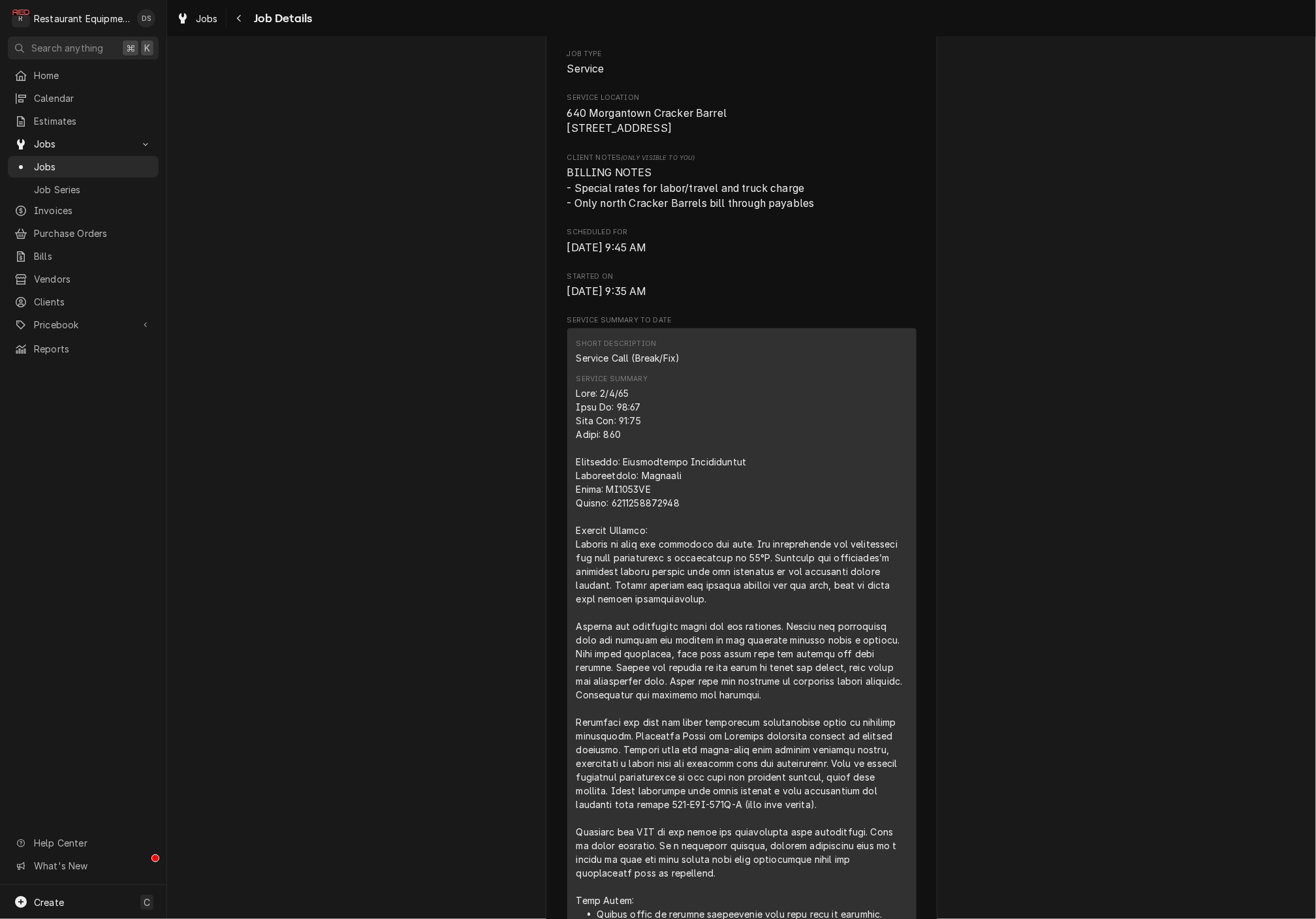
scroll to position [255, 0]
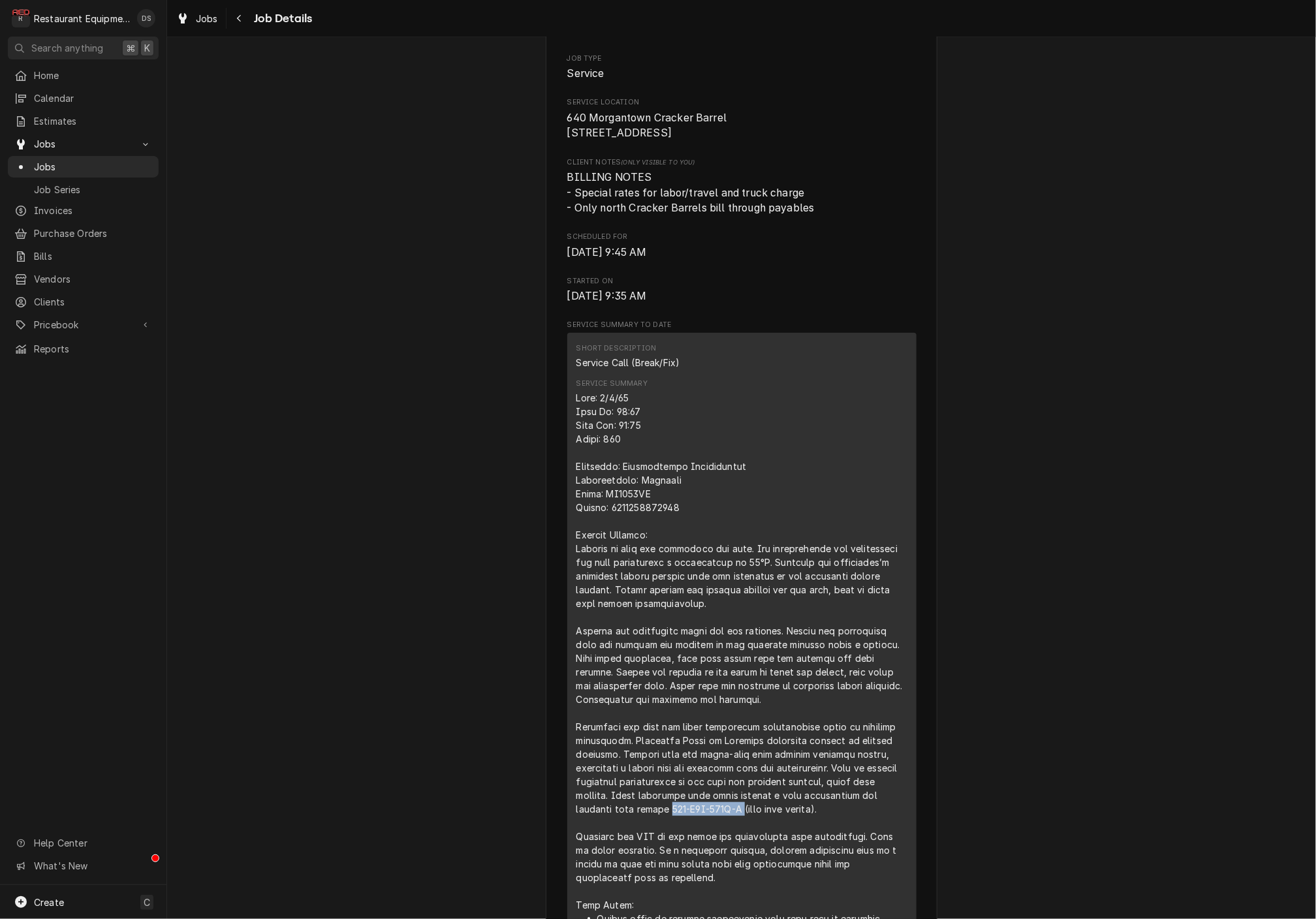
drag, startPoint x: 676, startPoint y: 810, endPoint x: 755, endPoint y: 810, distance: 79.0
click at [755, 810] on div "Service Summary" at bounding box center [742, 658] width 331 height 535
copy div "000-B4X-003B-S"
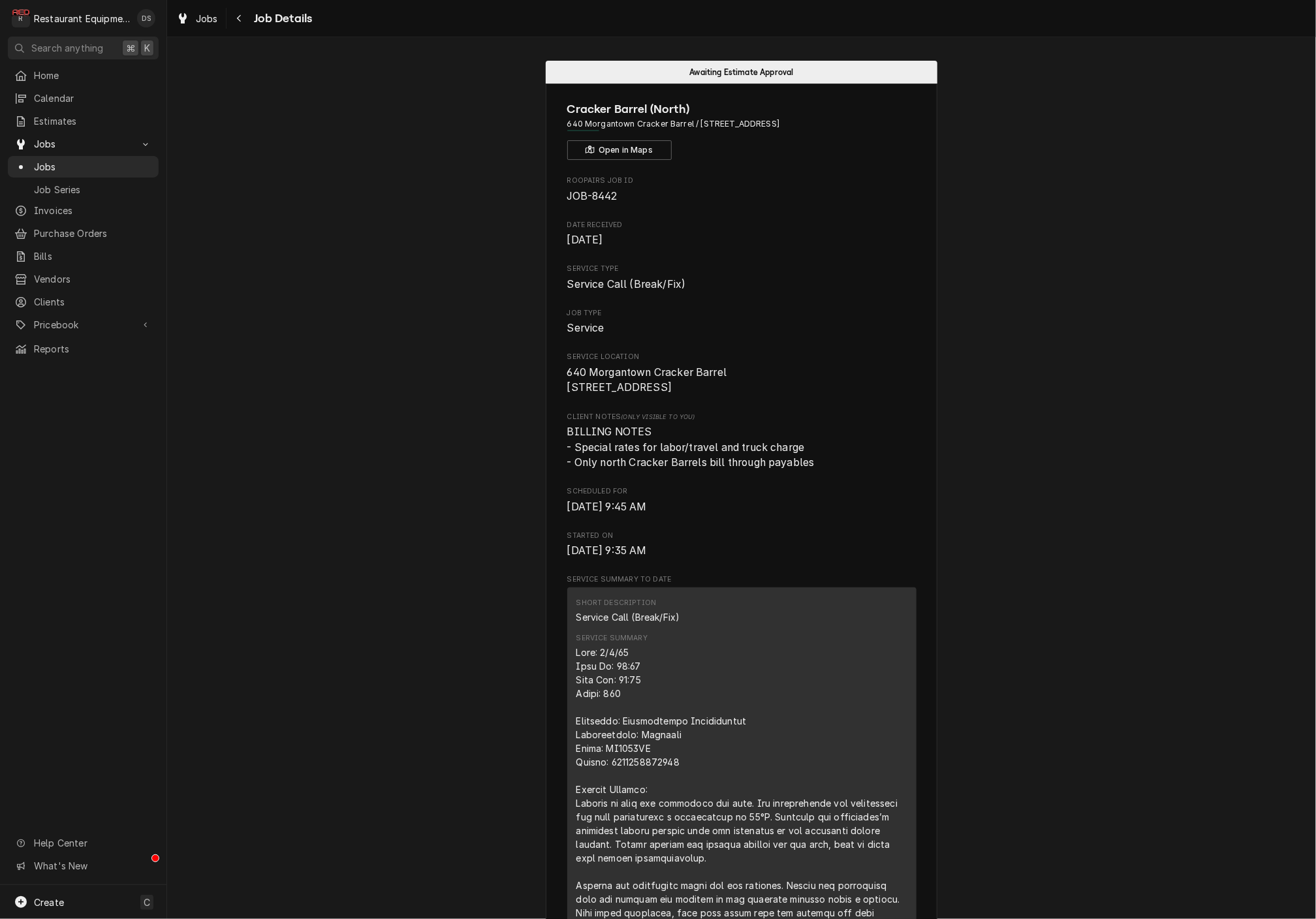
scroll to position [0, 0]
drag, startPoint x: 626, startPoint y: 203, endPoint x: 572, endPoint y: 205, distance: 54.0
copy span "JOB-8442"
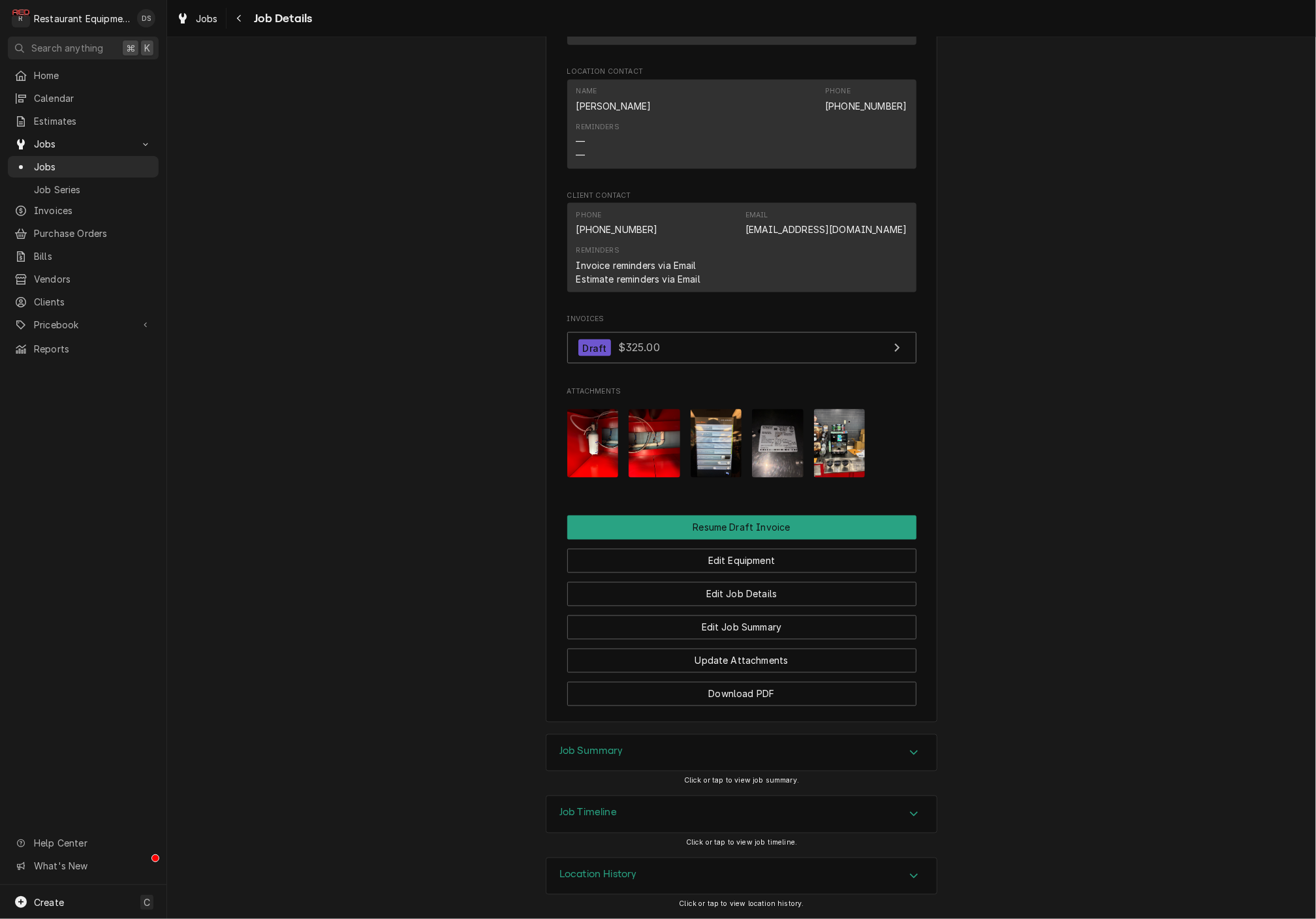
scroll to position [980, 0]
click at [599, 433] on img "Attachments" at bounding box center [593, 443] width 51 height 69
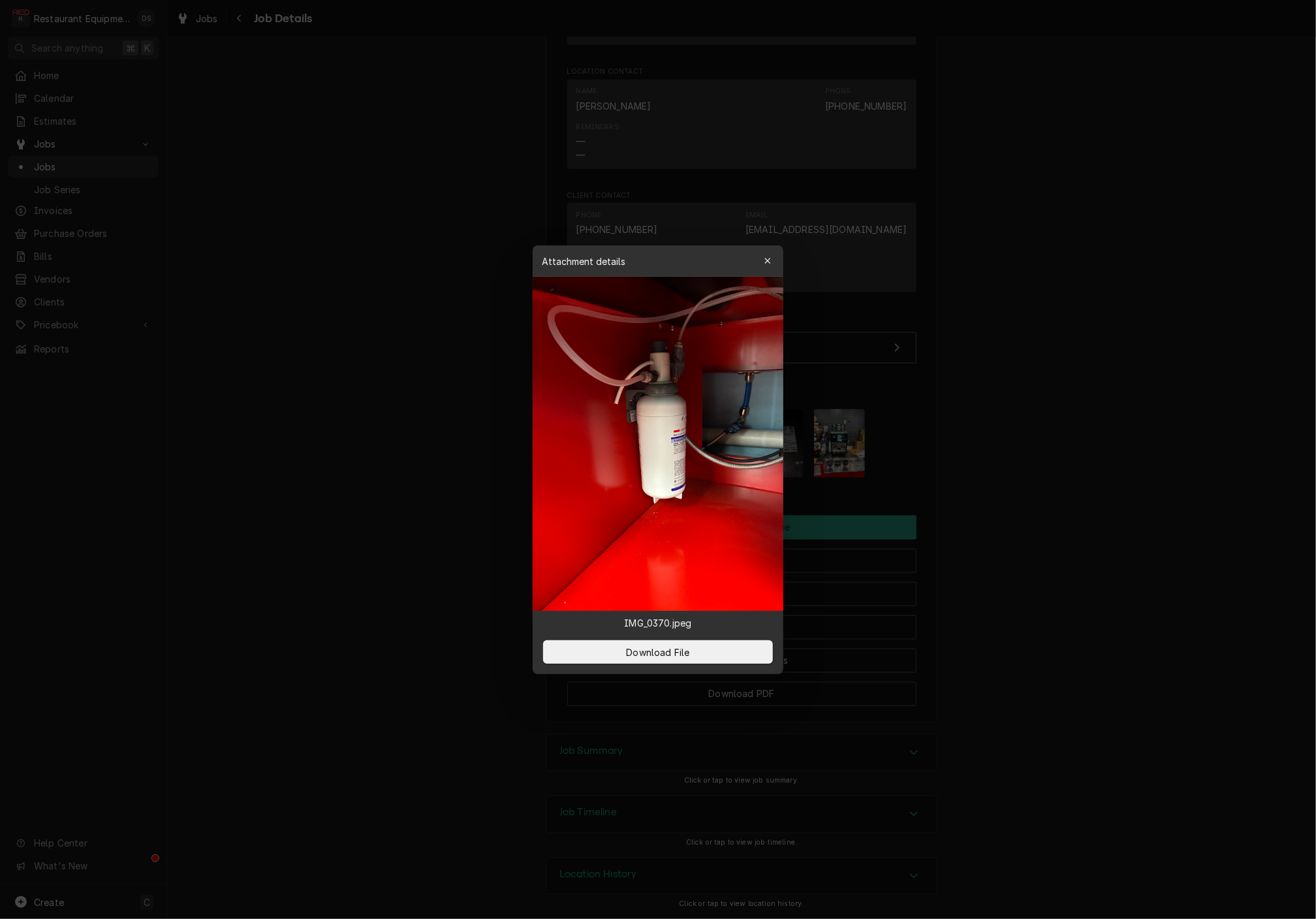
click at [776, 255] on button "button" at bounding box center [768, 261] width 21 height 21
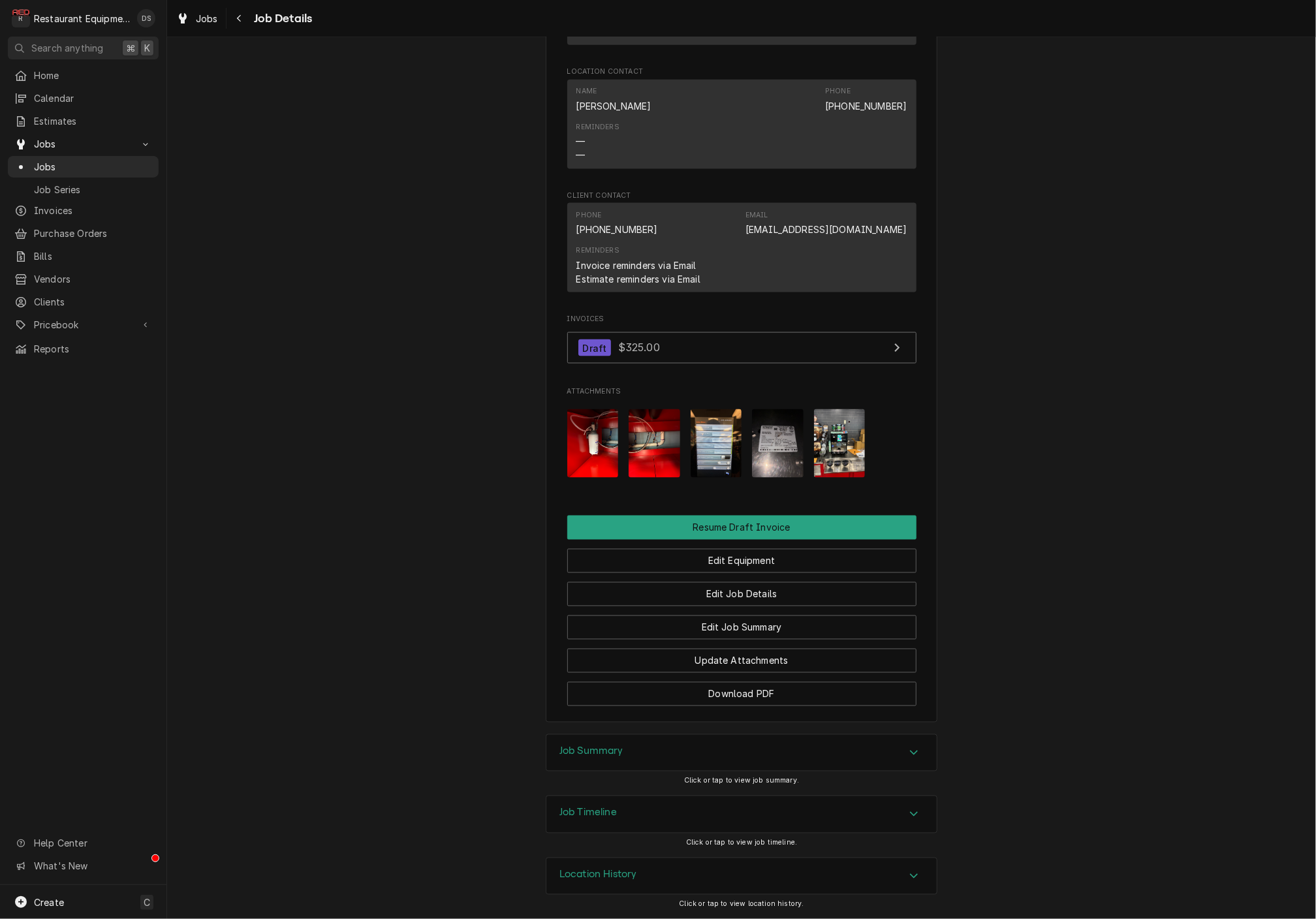
click at [677, 443] on img "Attachments" at bounding box center [654, 443] width 51 height 69
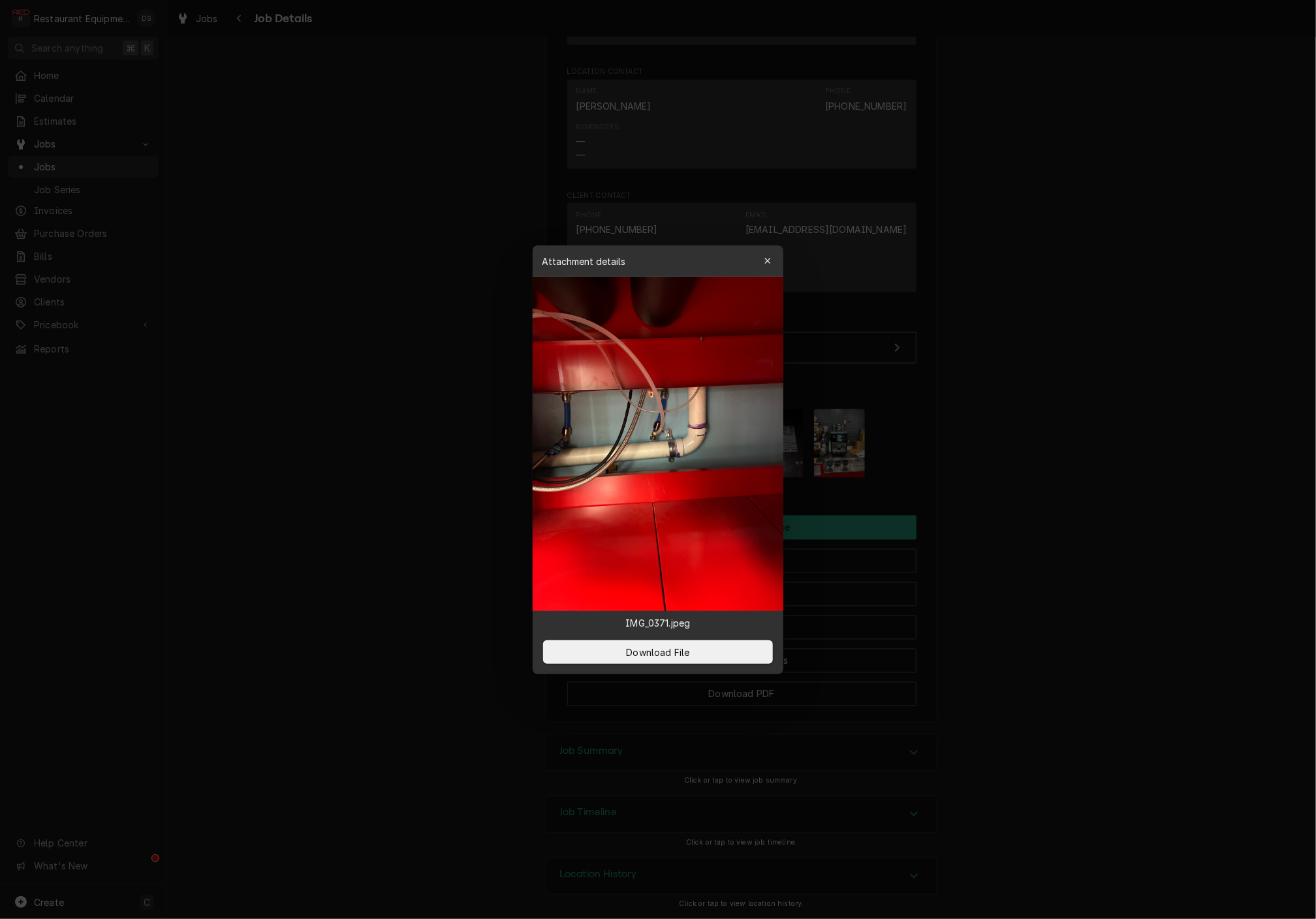
click at [762, 251] on button "button" at bounding box center [768, 261] width 21 height 21
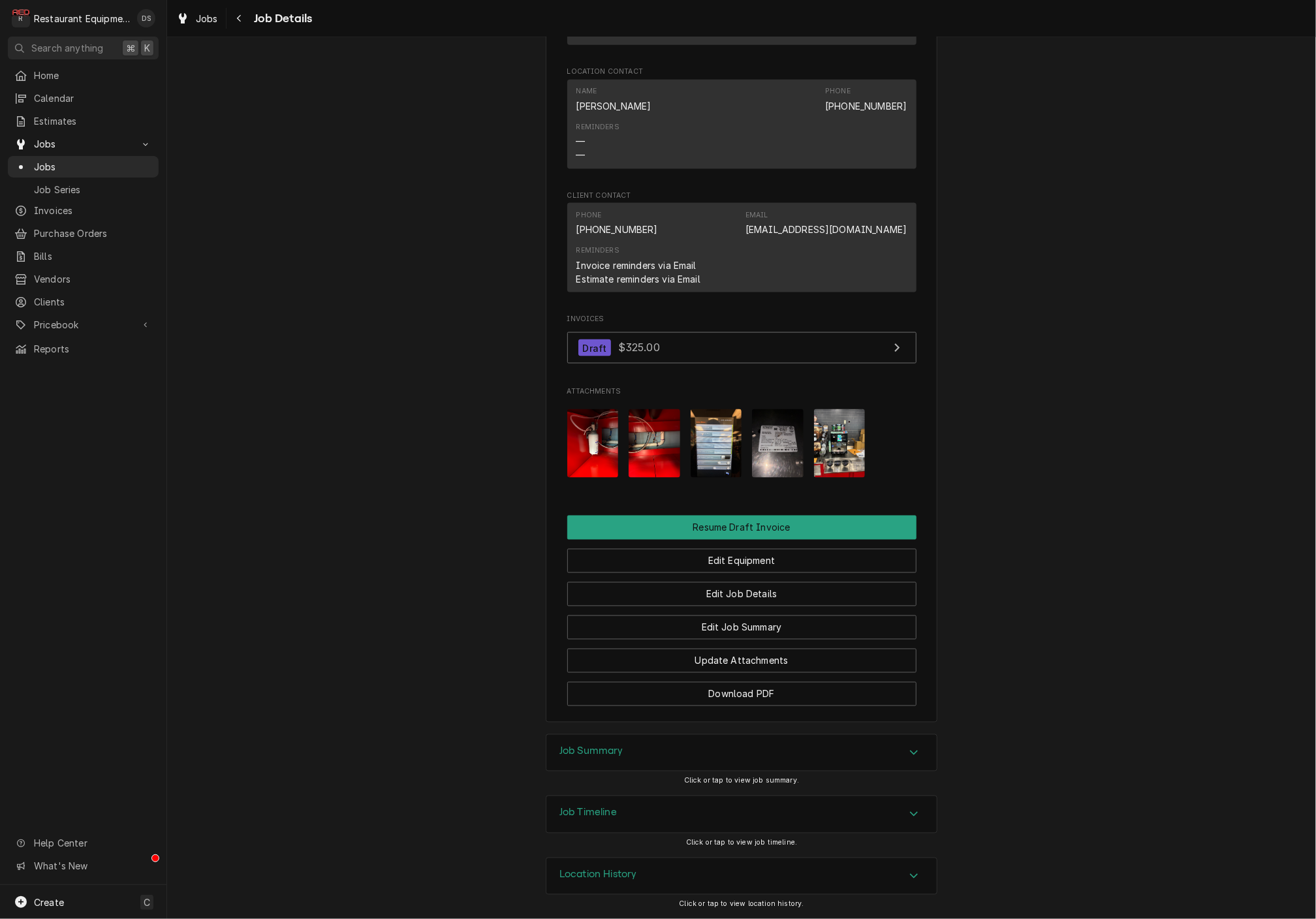
click at [834, 450] on img "Attachments" at bounding box center [840, 443] width 51 height 69
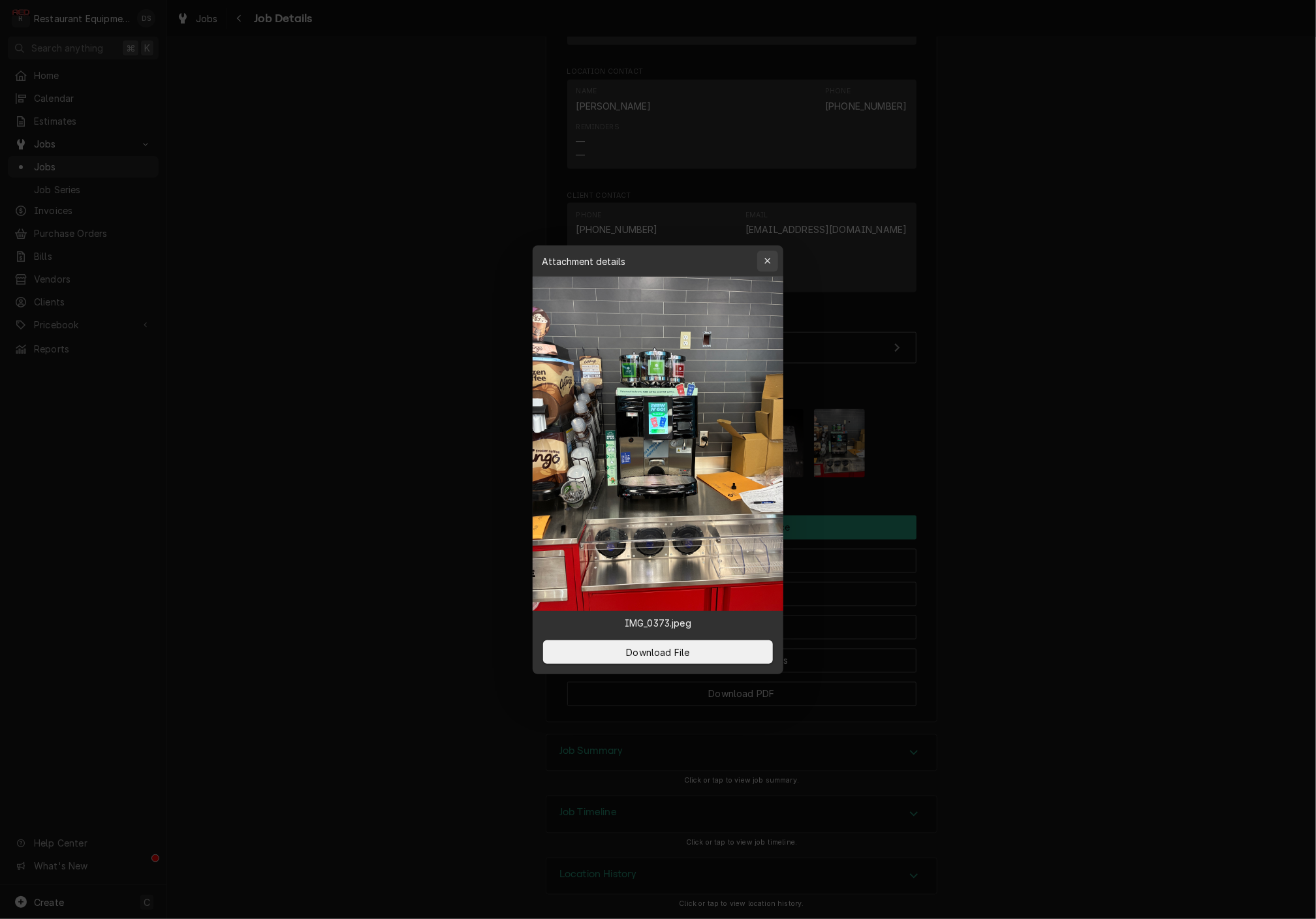
click at [771, 258] on icon "button" at bounding box center [769, 261] width 7 height 9
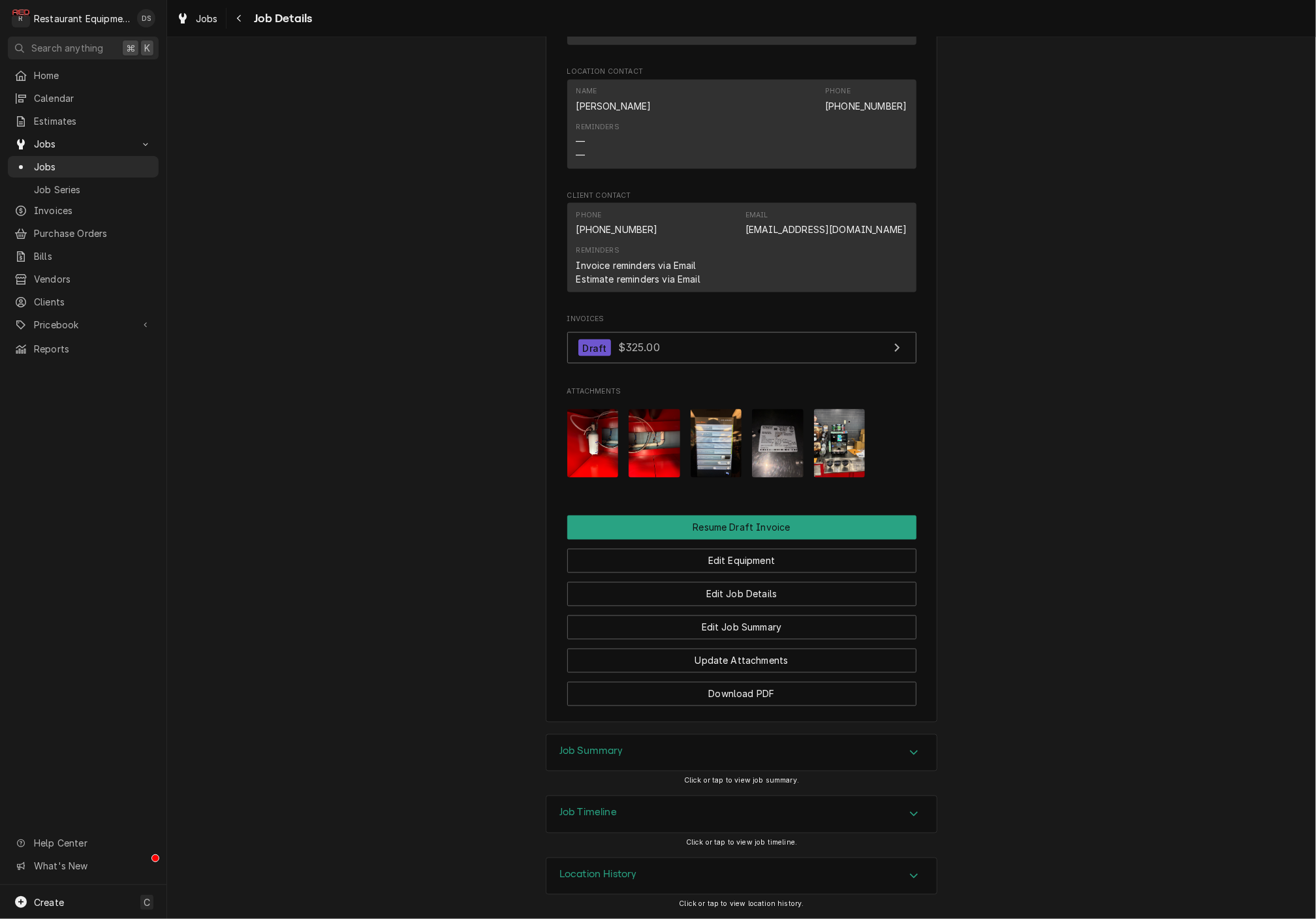
click at [763, 432] on img "Attachments" at bounding box center [778, 443] width 51 height 69
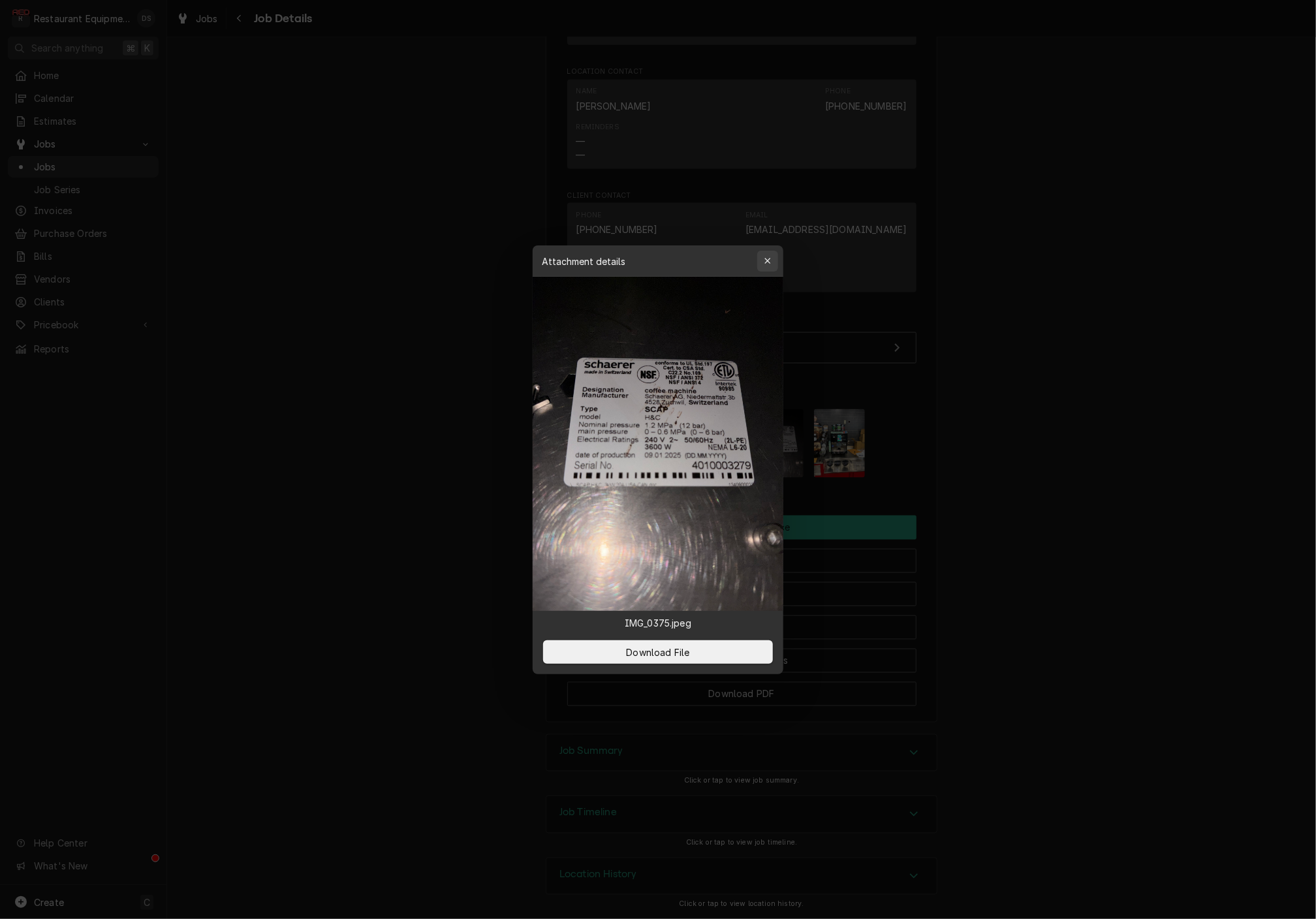
click at [769, 263] on icon "button" at bounding box center [768, 260] width 6 height 6
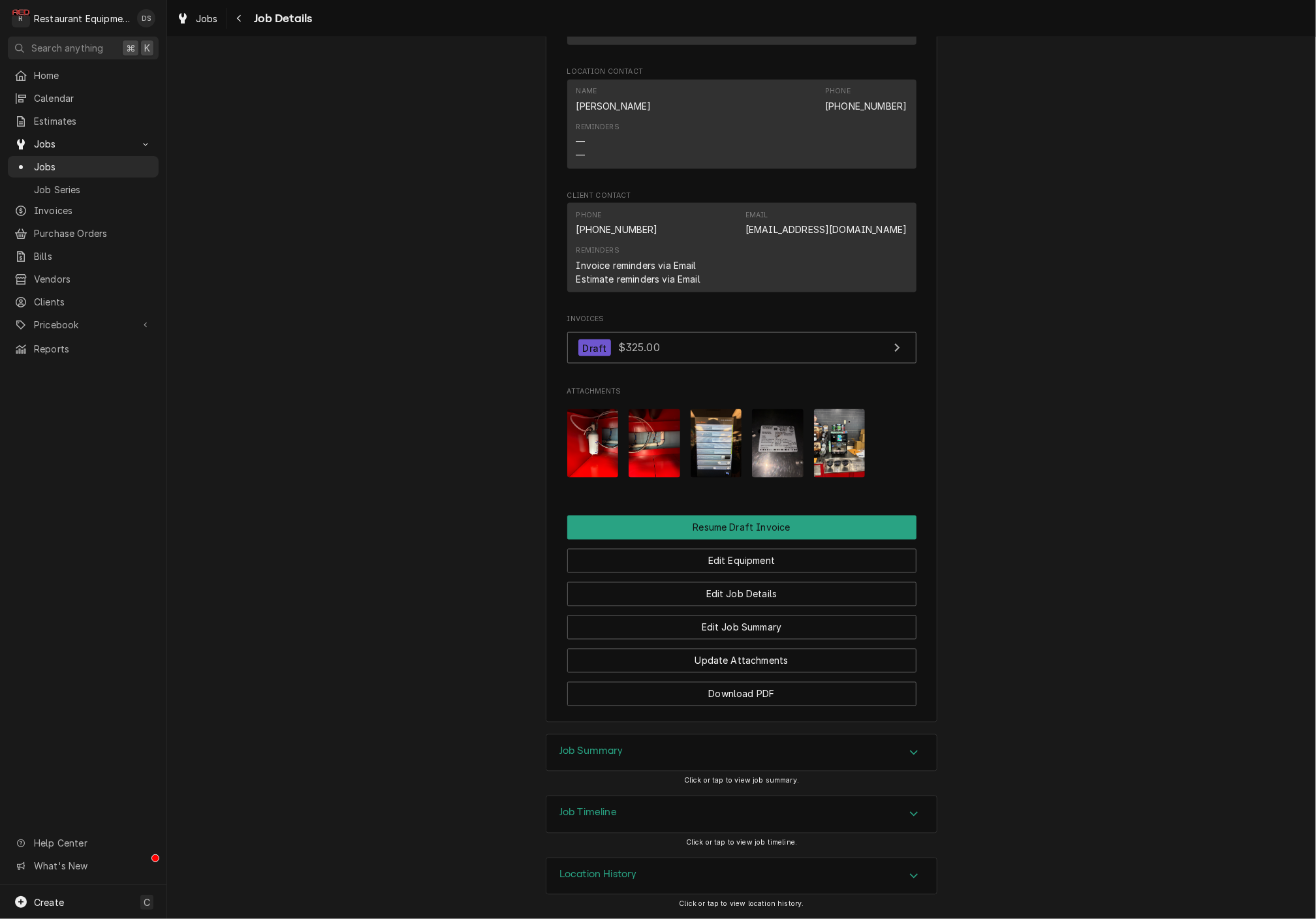
click at [710, 427] on img "Attachments" at bounding box center [717, 443] width 51 height 69
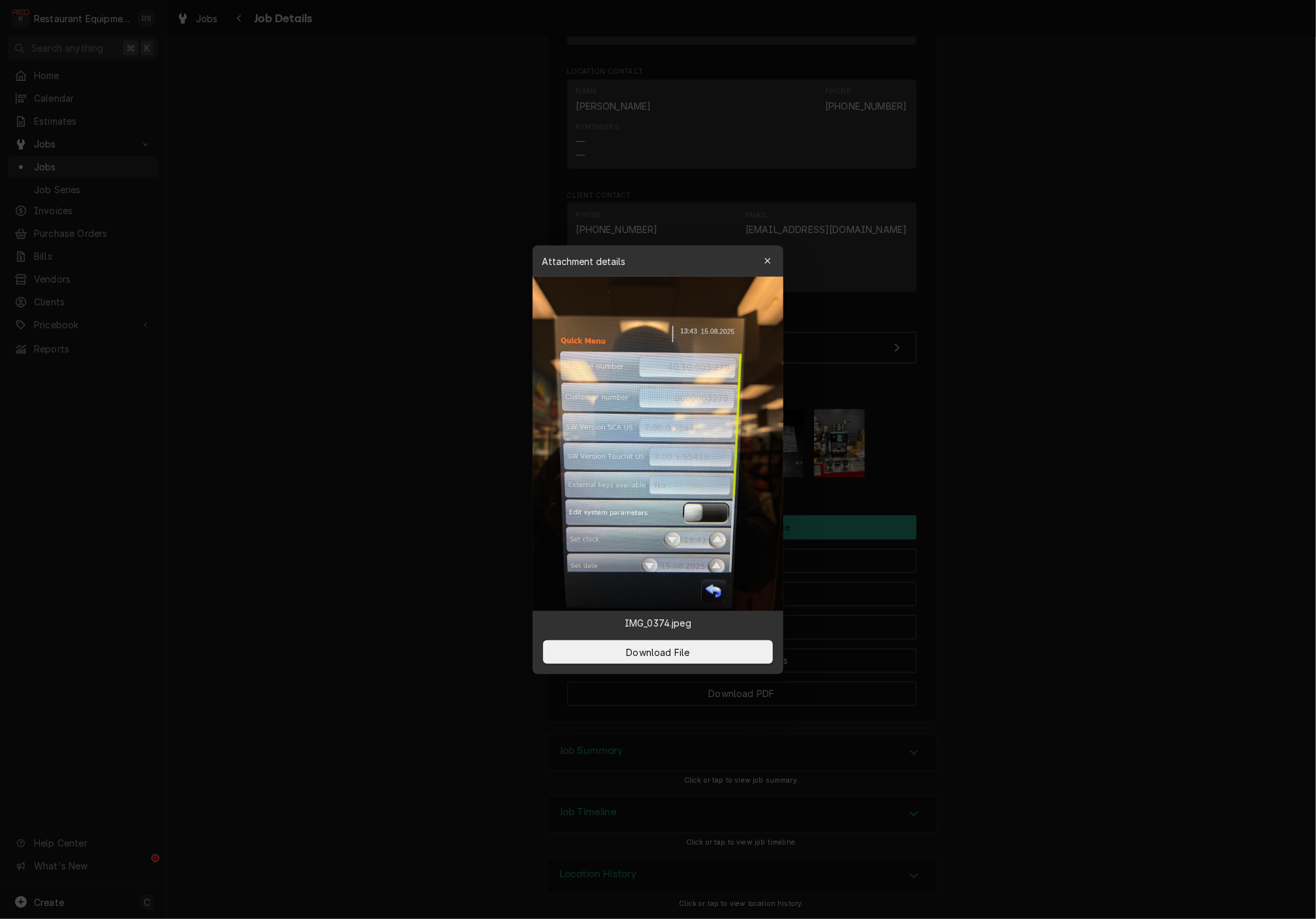
click at [759, 255] on button "button" at bounding box center [768, 261] width 21 height 21
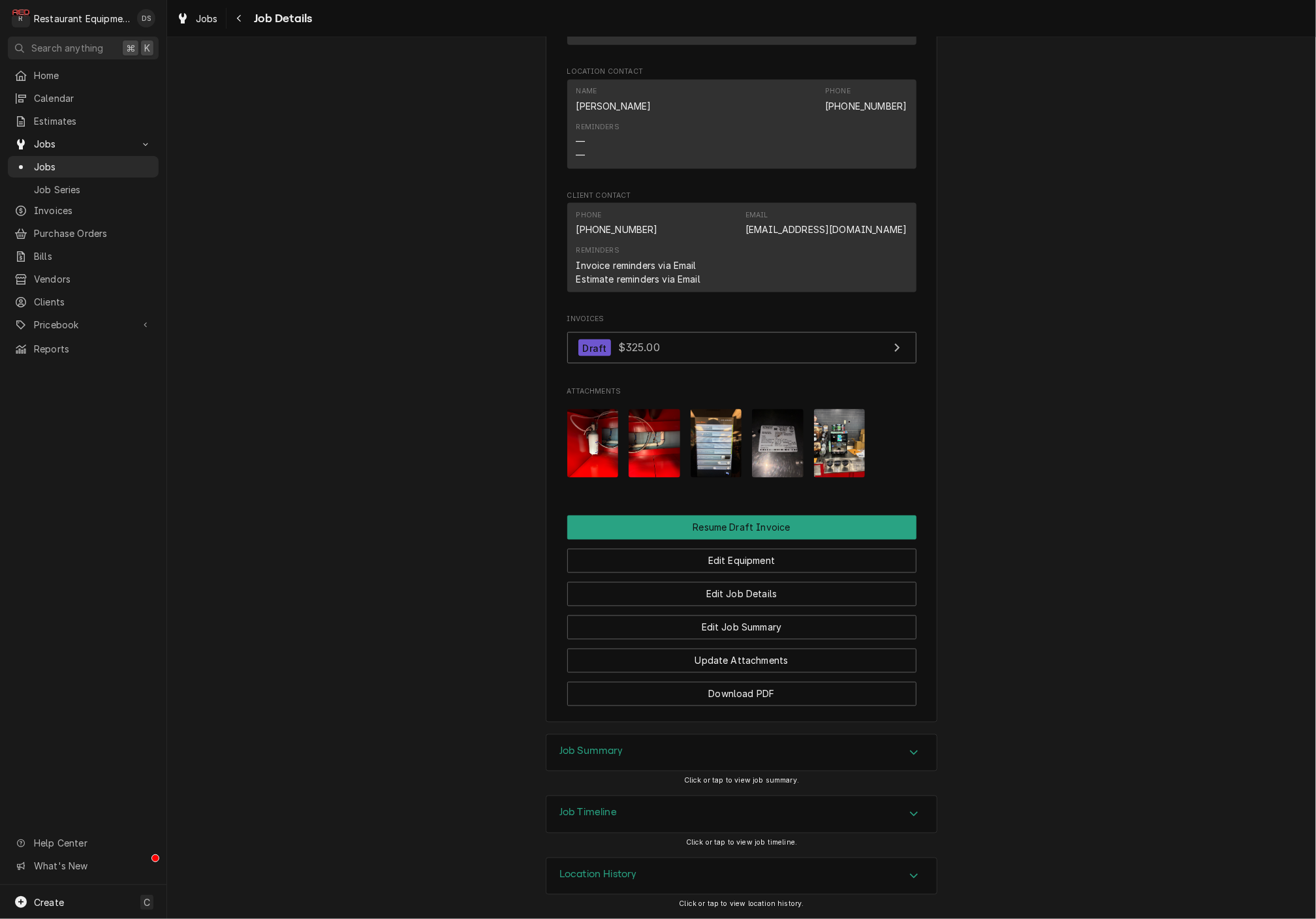
scroll to position [0, 0]
click at [726, 767] on div "Job Summary" at bounding box center [741, 753] width 390 height 37
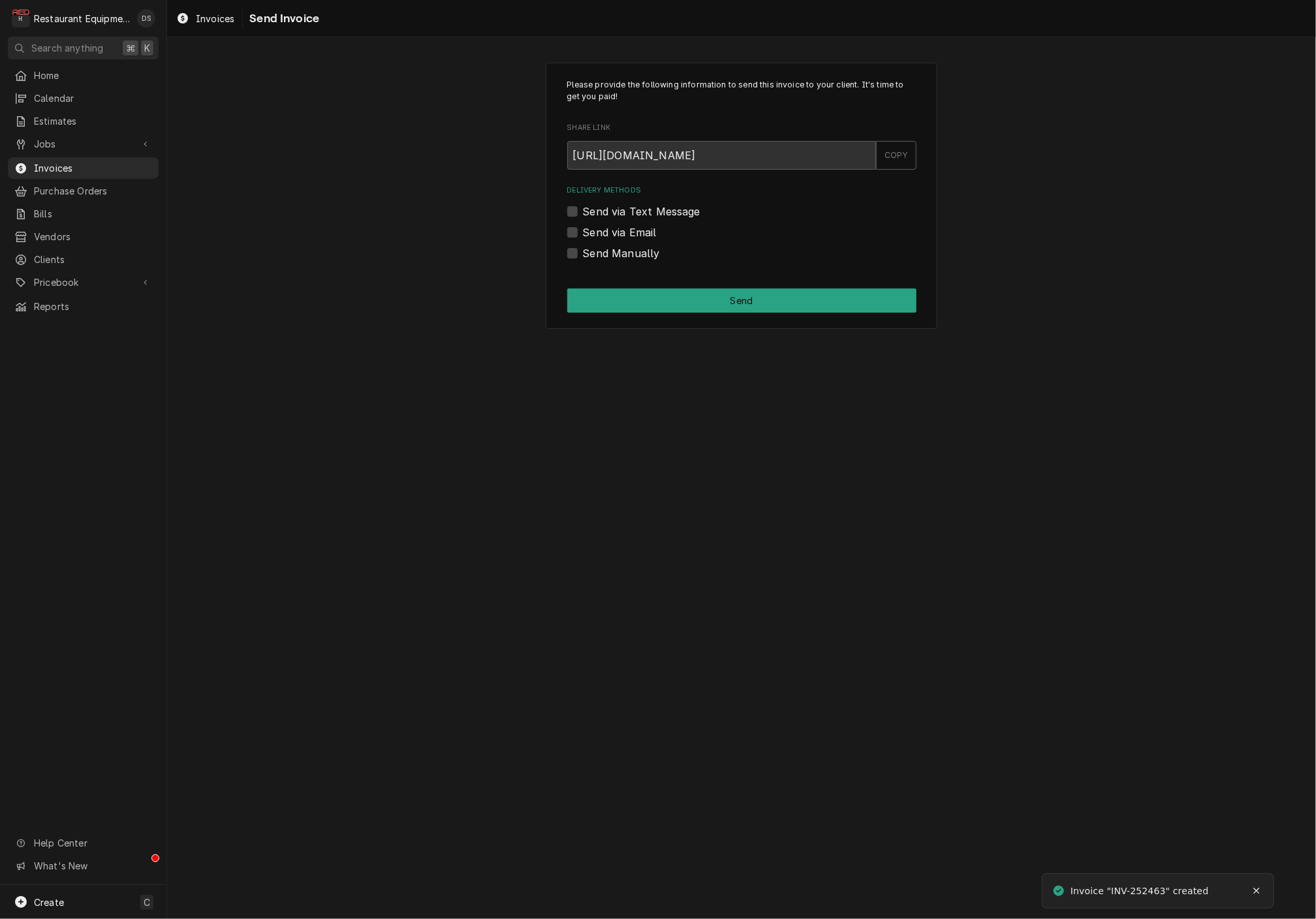
drag, startPoint x: 571, startPoint y: 231, endPoint x: 577, endPoint y: 231, distance: 6.0
click at [583, 231] on label "Send via Email" at bounding box center [620, 232] width 74 height 15
click at [583, 231] on input "Send via Email" at bounding box center [758, 239] width 349 height 29
checkbox input "true"
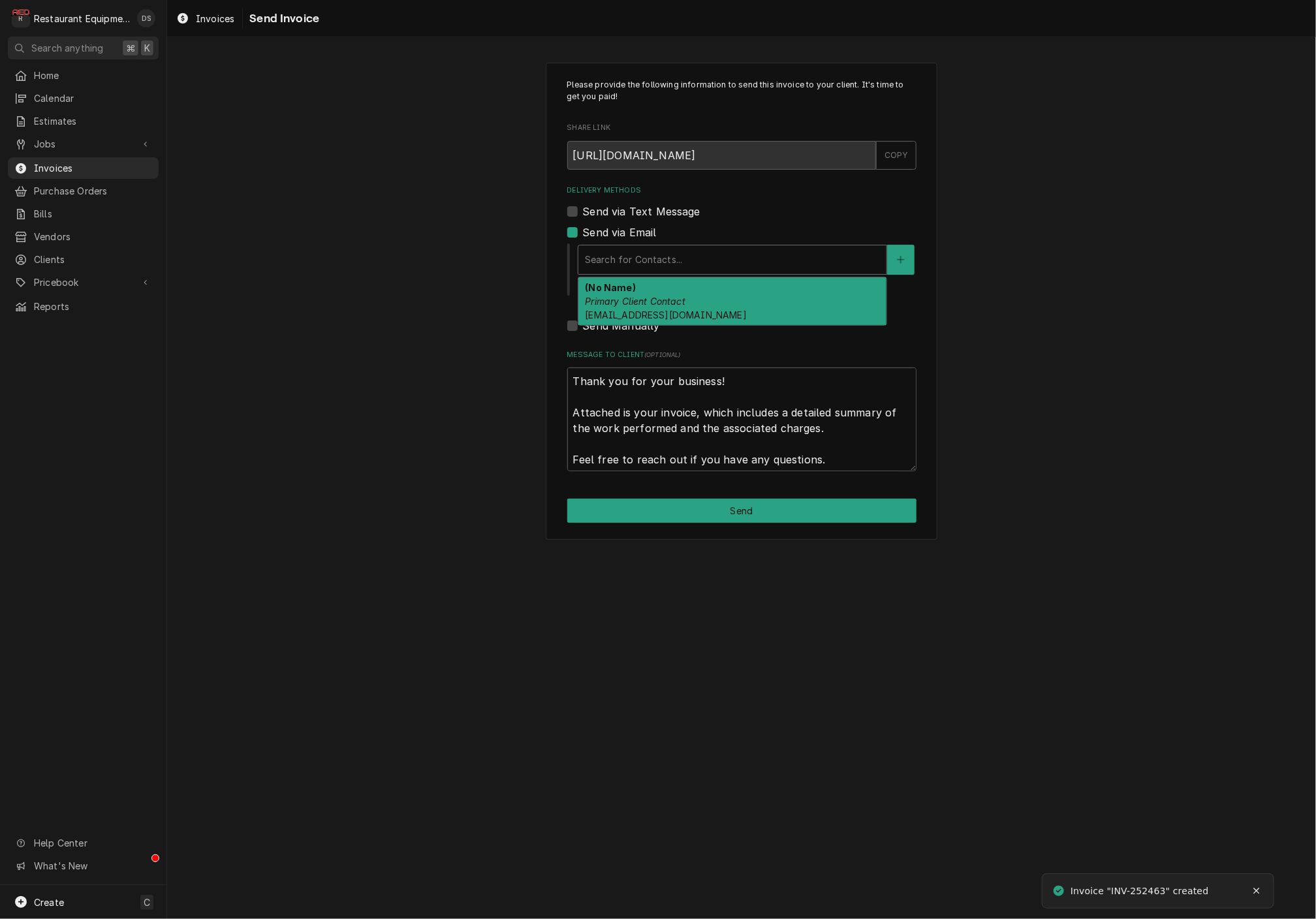
click at [667, 256] on div "Search for Contacts..." at bounding box center [732, 259] width 295 height 14
drag, startPoint x: 676, startPoint y: 294, endPoint x: 692, endPoint y: 320, distance: 30.5
click at [677, 296] on em "Primary Client Contact" at bounding box center [635, 301] width 100 height 11
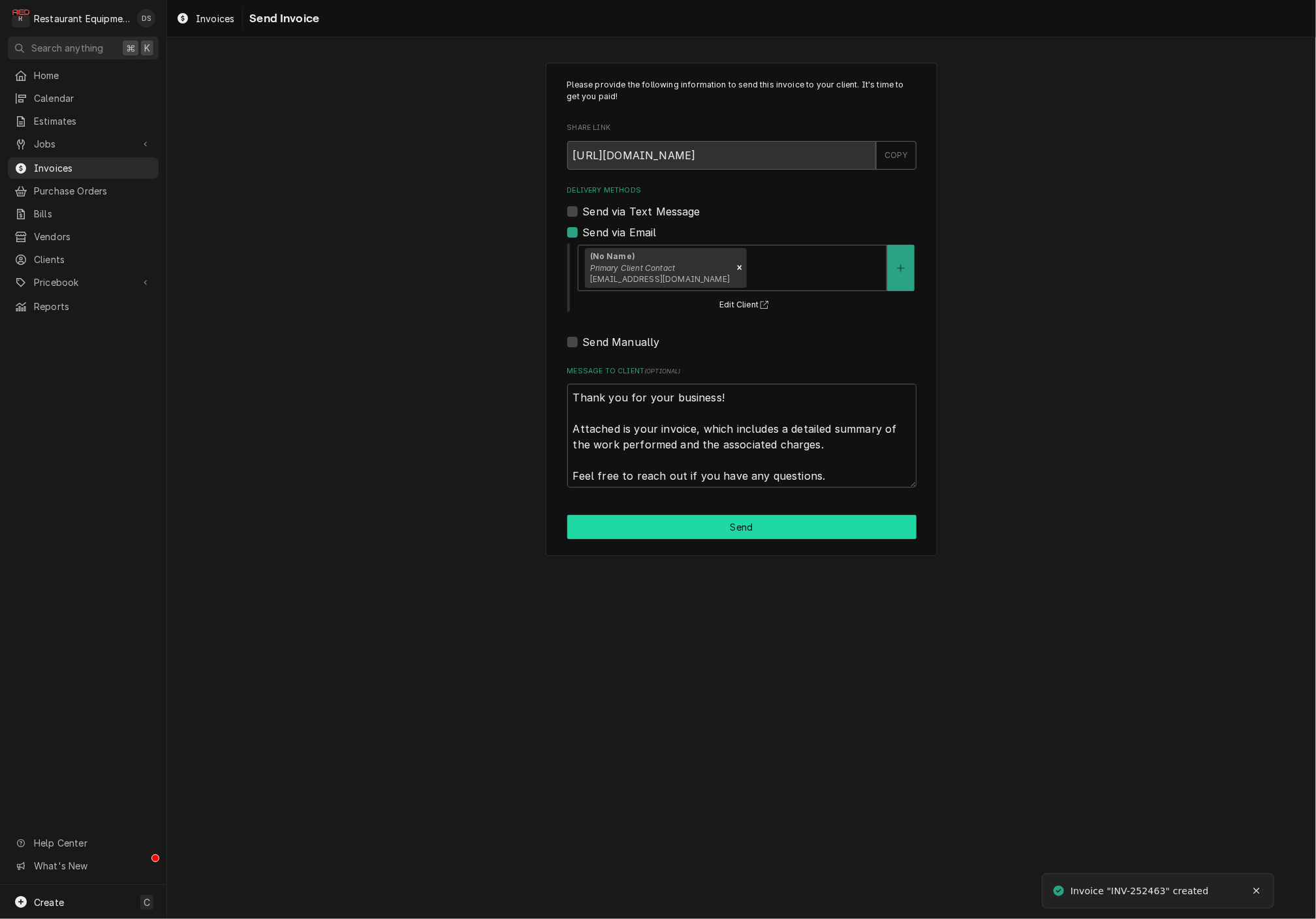
click at [772, 518] on button "Send" at bounding box center [741, 527] width 349 height 24
type textarea "x"
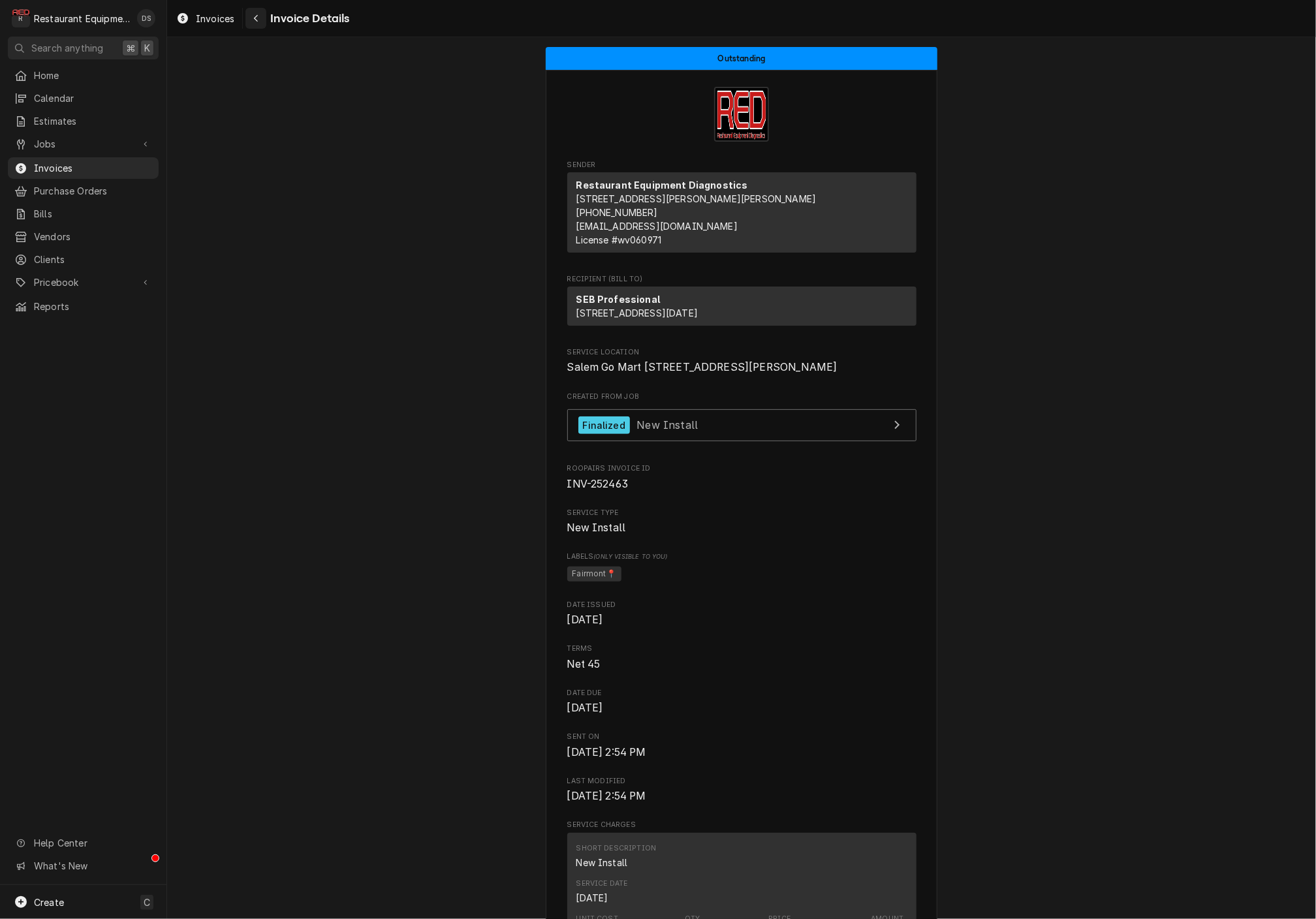
click at [258, 24] on div "Navigate back" at bounding box center [256, 18] width 13 height 13
